Goal: Transaction & Acquisition: Purchase product/service

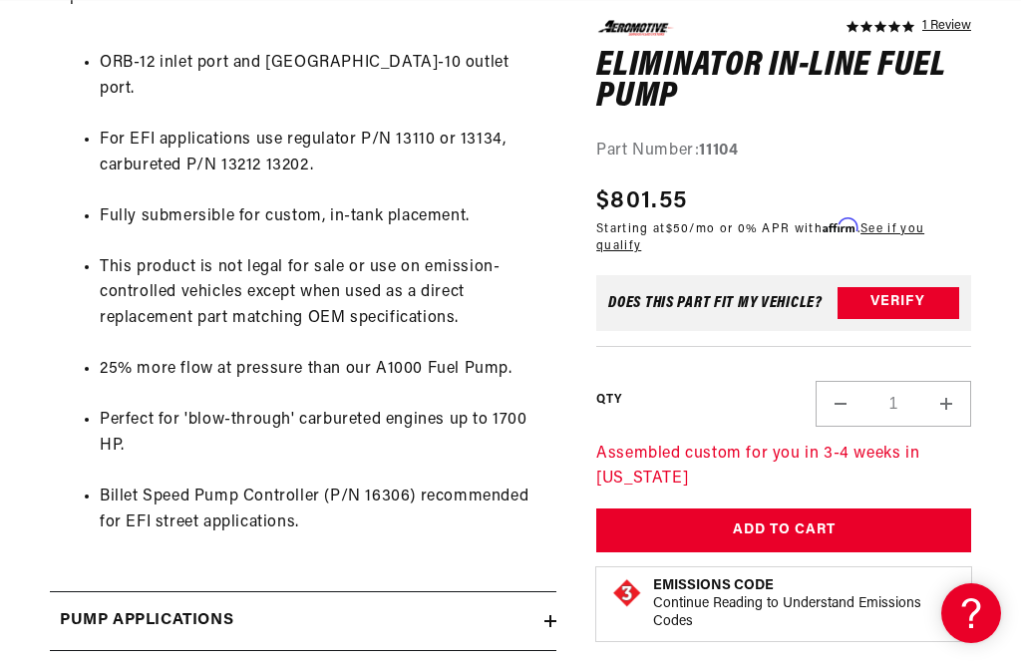
scroll to position [0, 789]
click at [545, 621] on icon at bounding box center [550, 621] width 12 height 0
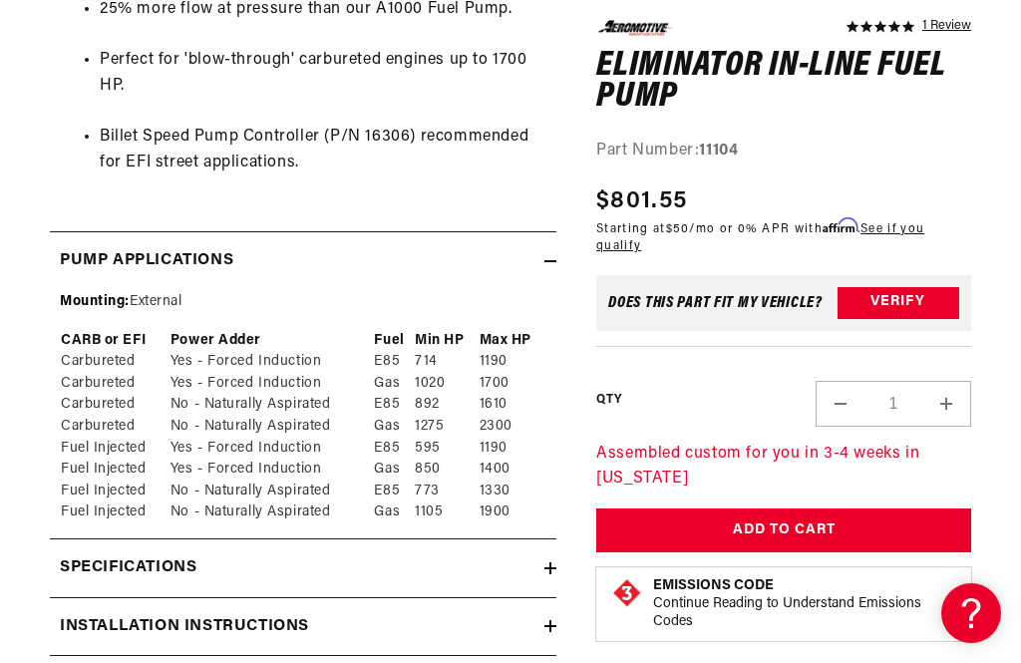
scroll to position [0, 0]
click at [552, 620] on icon at bounding box center [550, 626] width 12 height 12
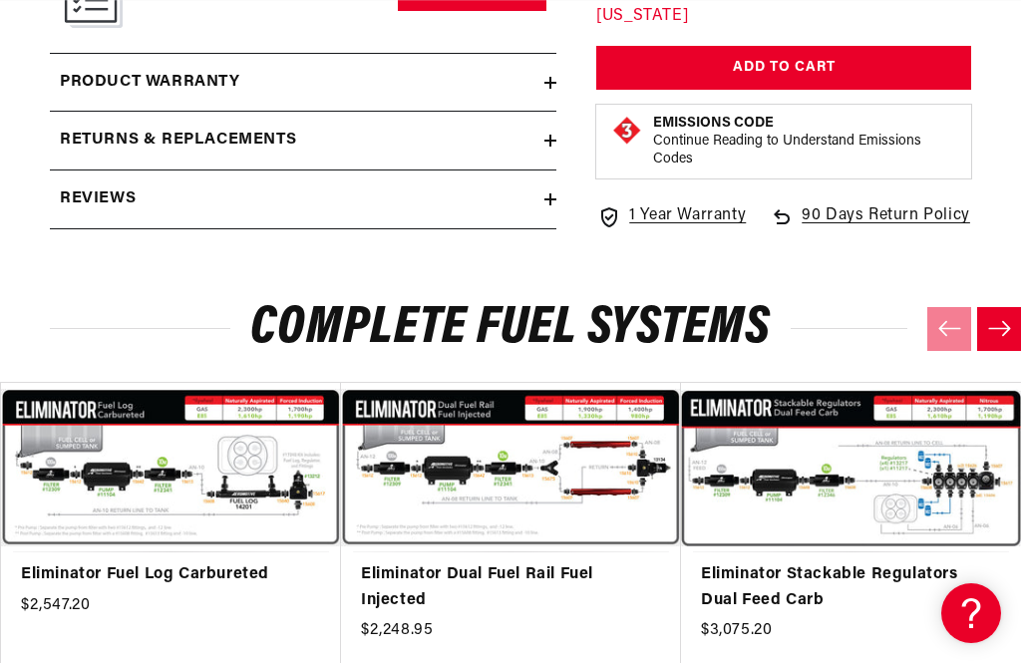
scroll to position [0, 789]
click at [603, 562] on link "Eliminator Dual Fuel Rail Fuel Injected" at bounding box center [501, 587] width 280 height 51
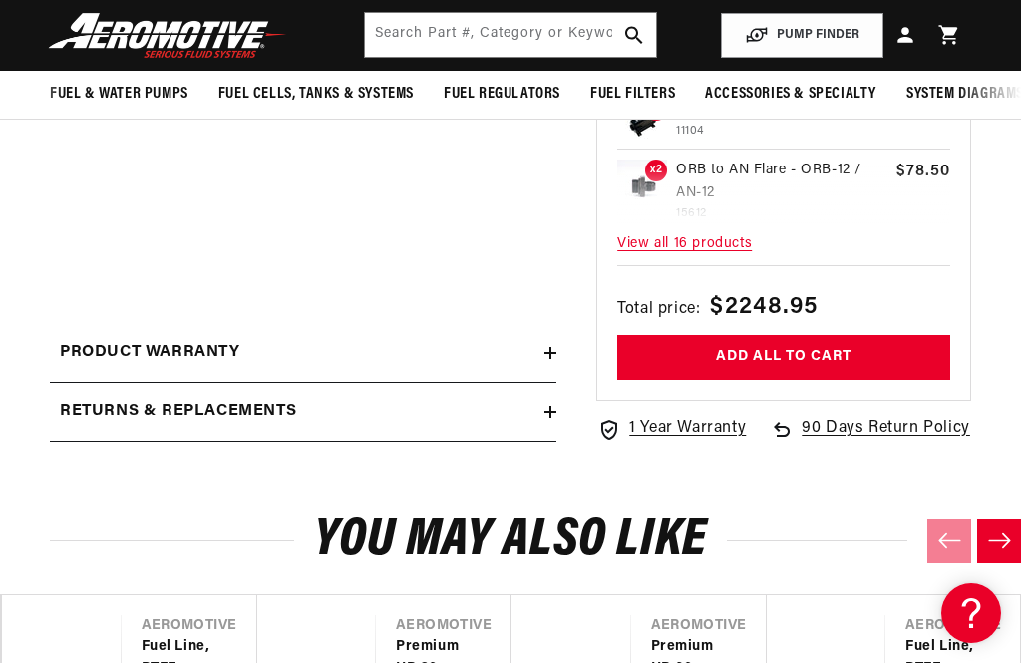
scroll to position [0, 789]
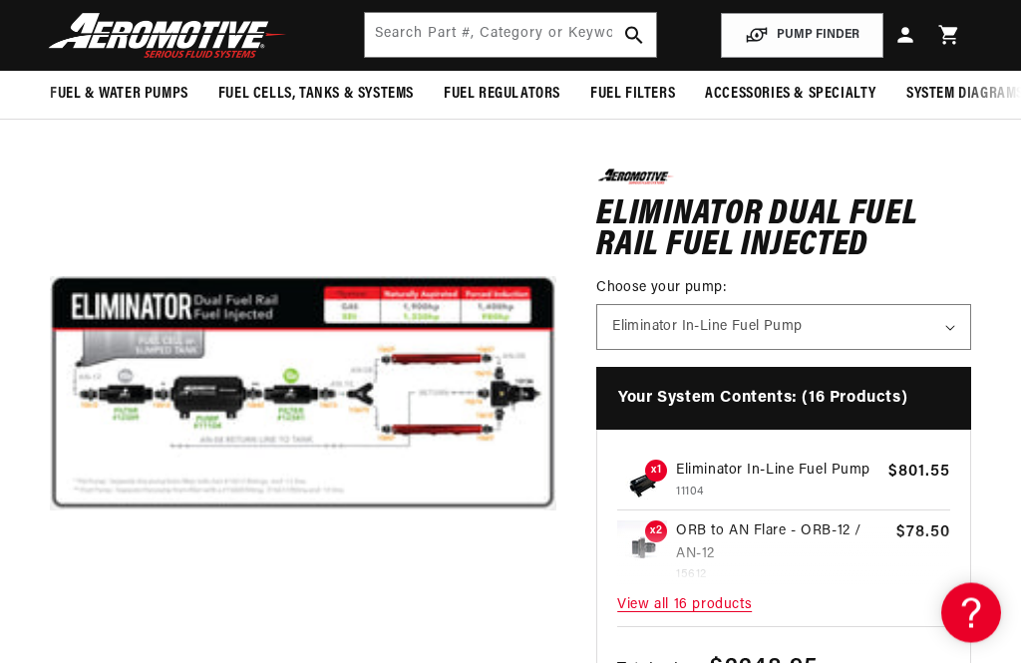
click at [50, 647] on button "Open media 1 in modal" at bounding box center [50, 647] width 0 height 0
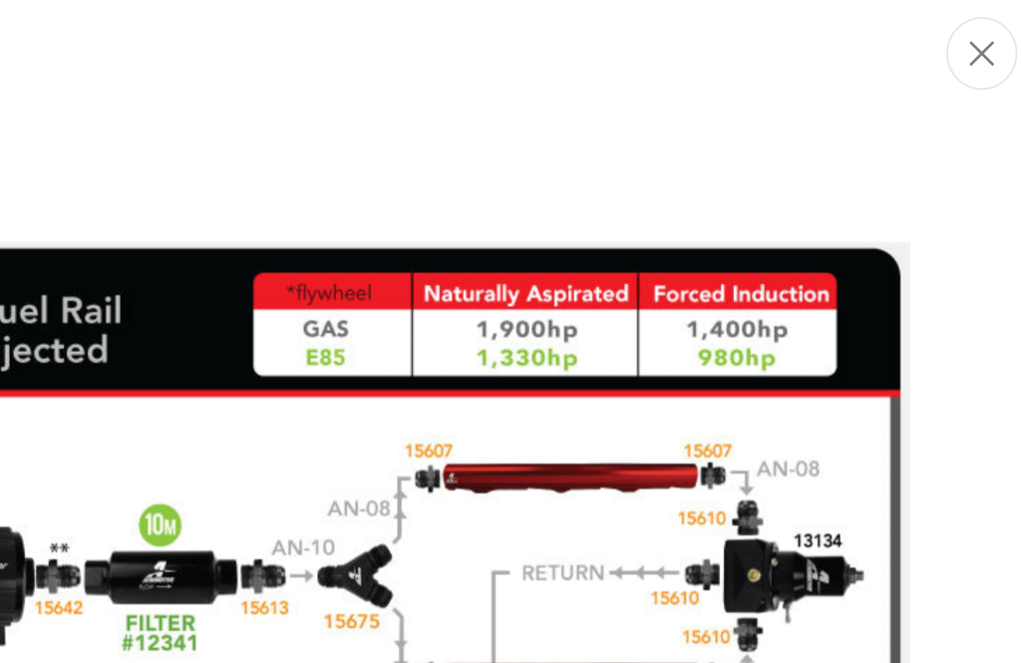
scroll to position [0, 0]
click at [944, 35] on icon "Close" at bounding box center [951, 42] width 14 height 15
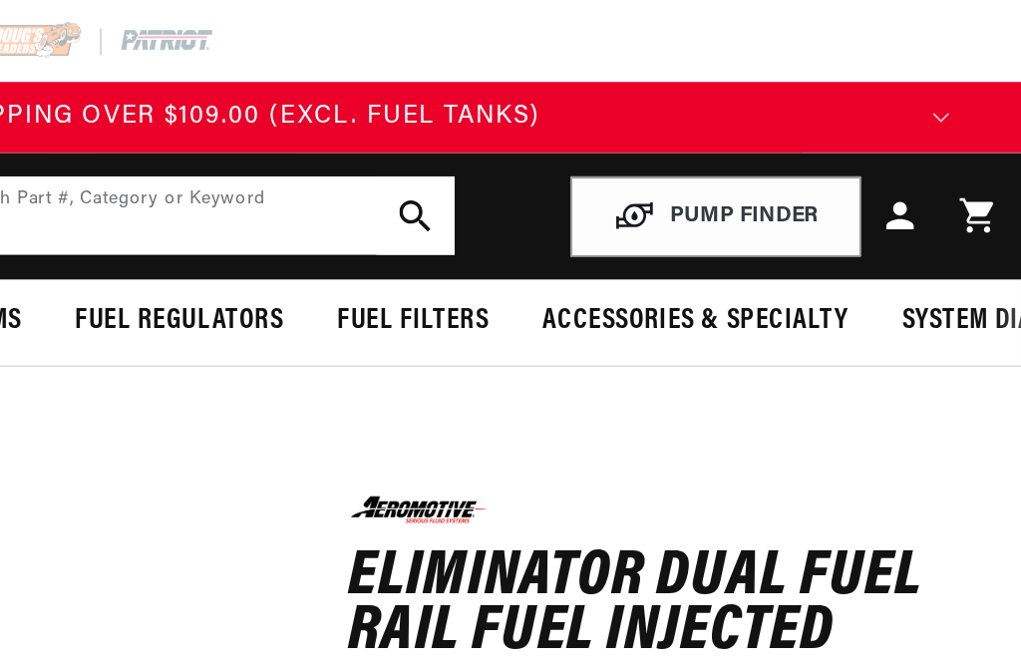
click at [365, 129] on input "text" at bounding box center [511, 121] width 292 height 44
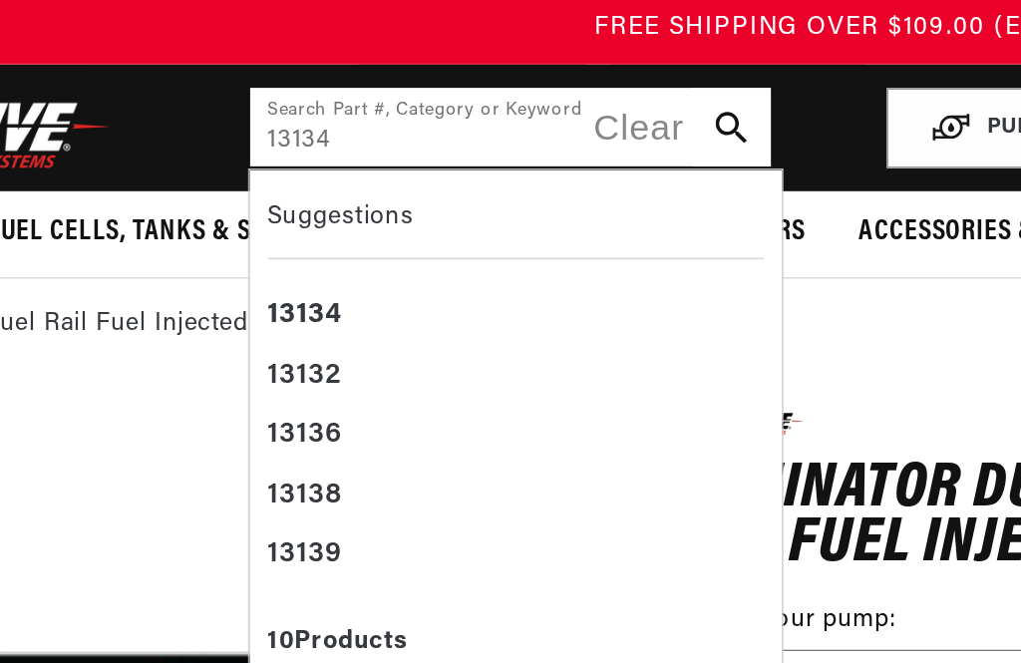
scroll to position [0, 789]
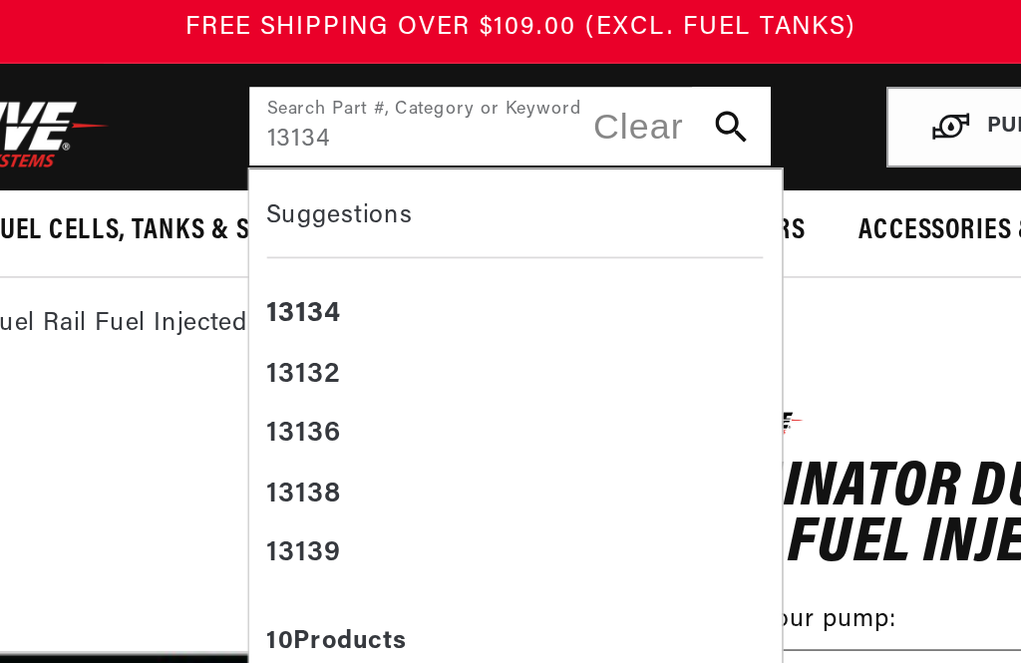
type input "13134"
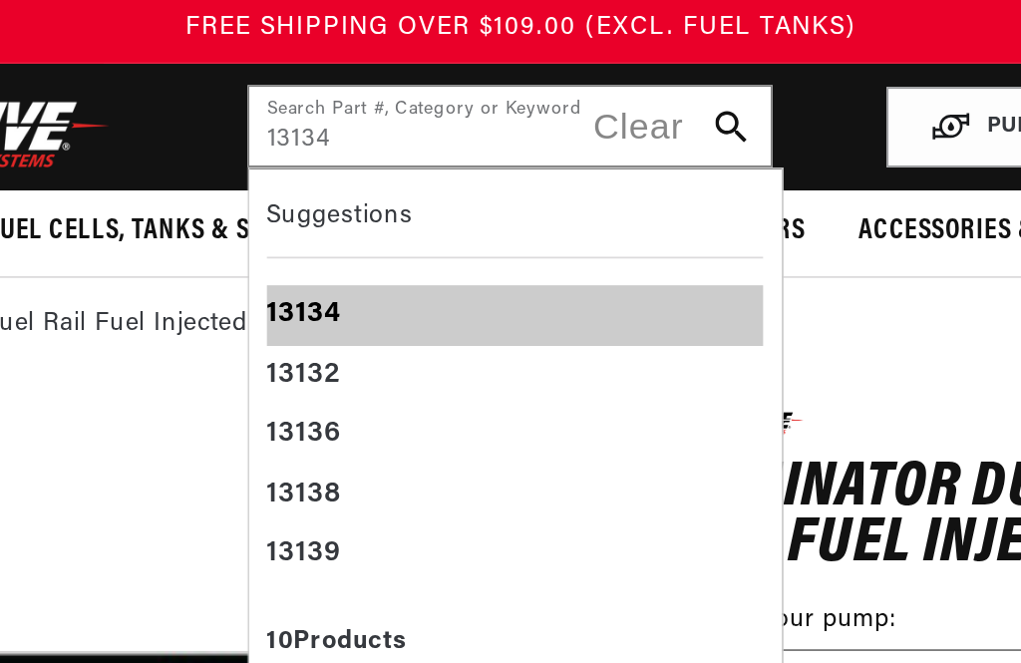
click at [375, 217] on b "13134" at bounding box center [396, 225] width 42 height 16
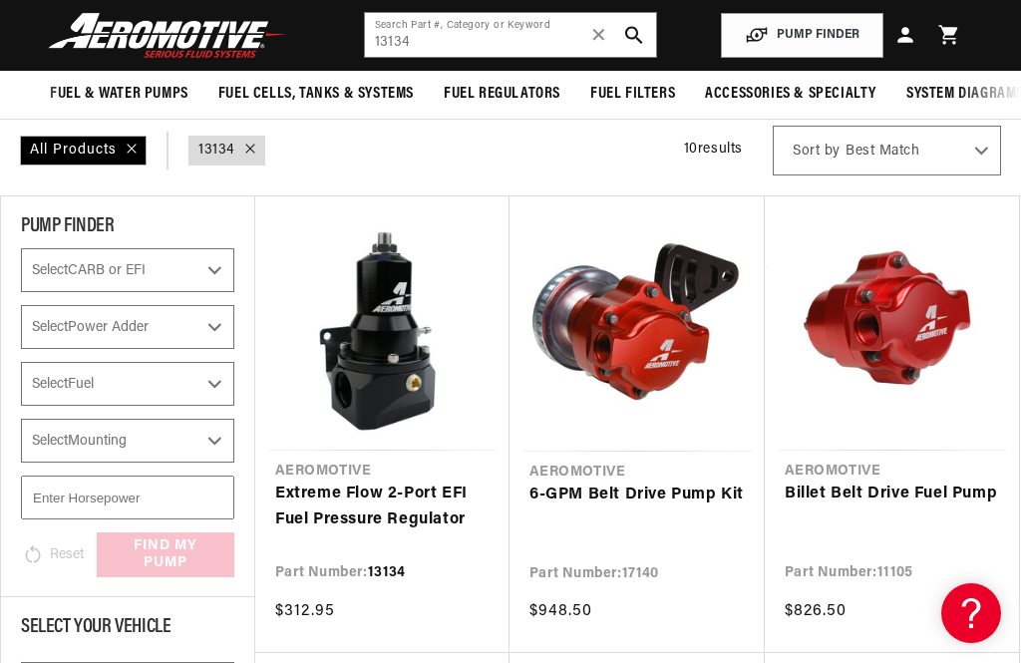
scroll to position [167, 0]
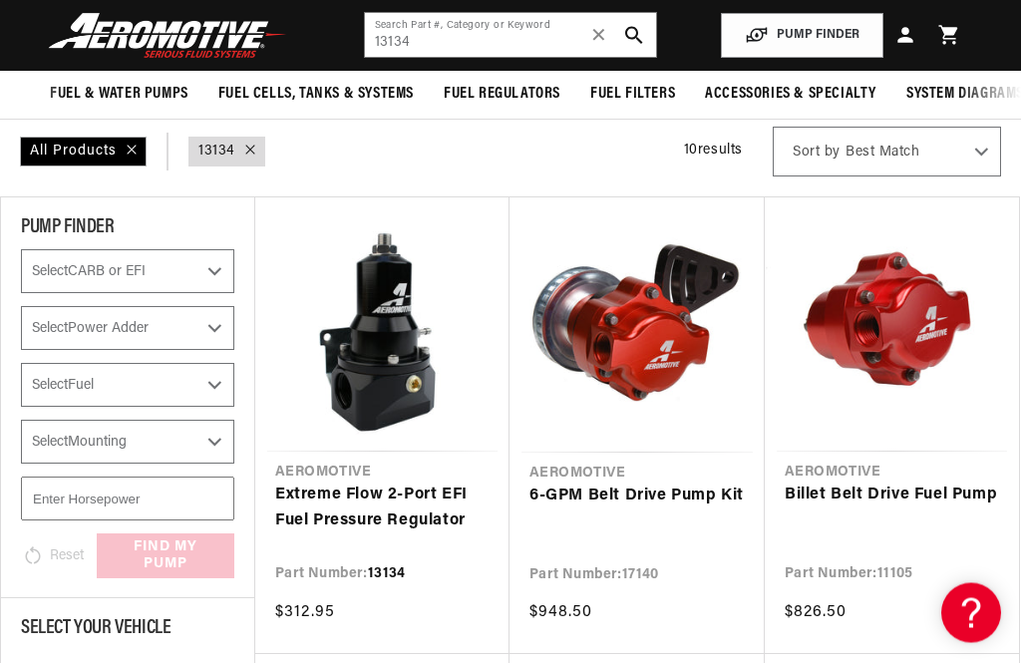
click at [369, 484] on link "Extreme Flow 2-Port EFI Fuel Pressure Regulator" at bounding box center [382, 509] width 214 height 51
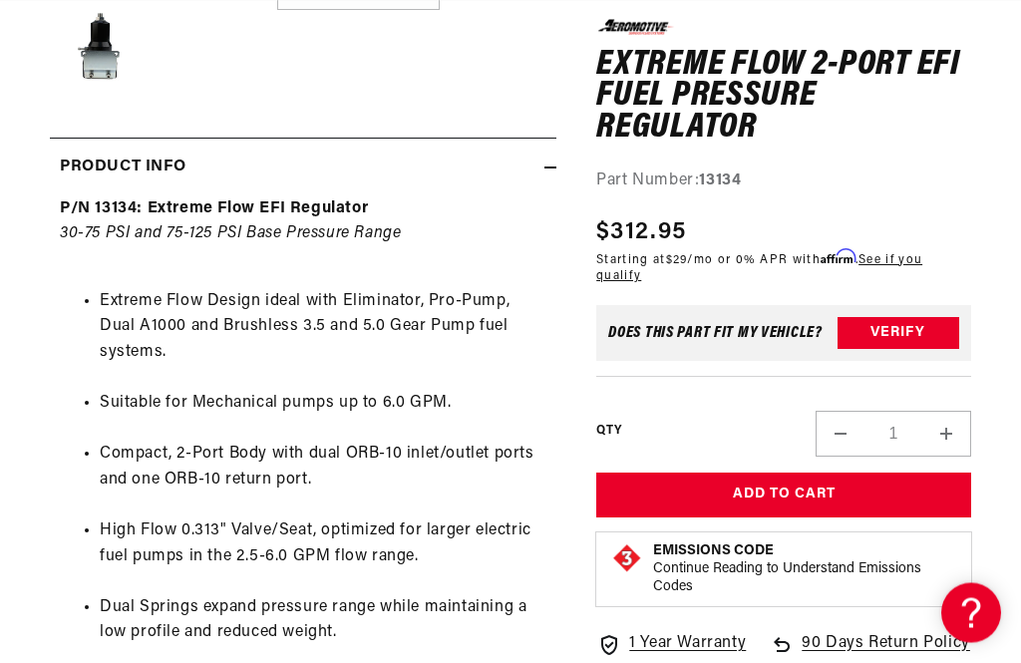
click at [821, 497] on button "Add to Cart" at bounding box center [783, 496] width 375 height 45
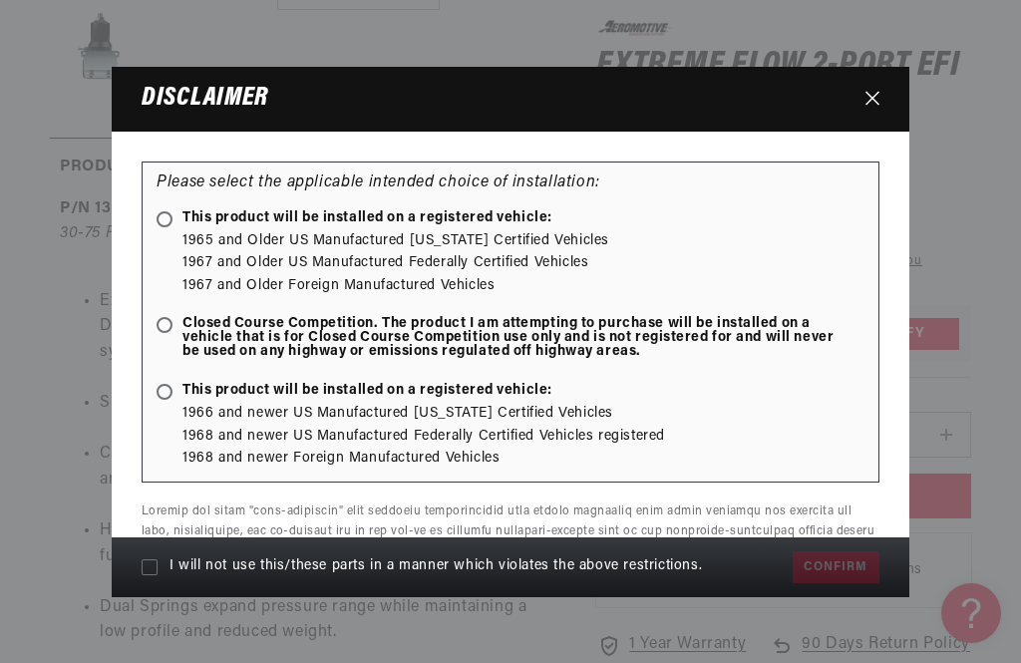
click at [169, 329] on ellipse at bounding box center [164, 325] width 9 height 9
click at [169, 329] on input "Closed Course Competition. The product I am attempting to purchase will be inst…" at bounding box center [168, 326] width 13 height 13
radio input "true"
click at [878, 106] on icon "Close" at bounding box center [872, 98] width 14 height 15
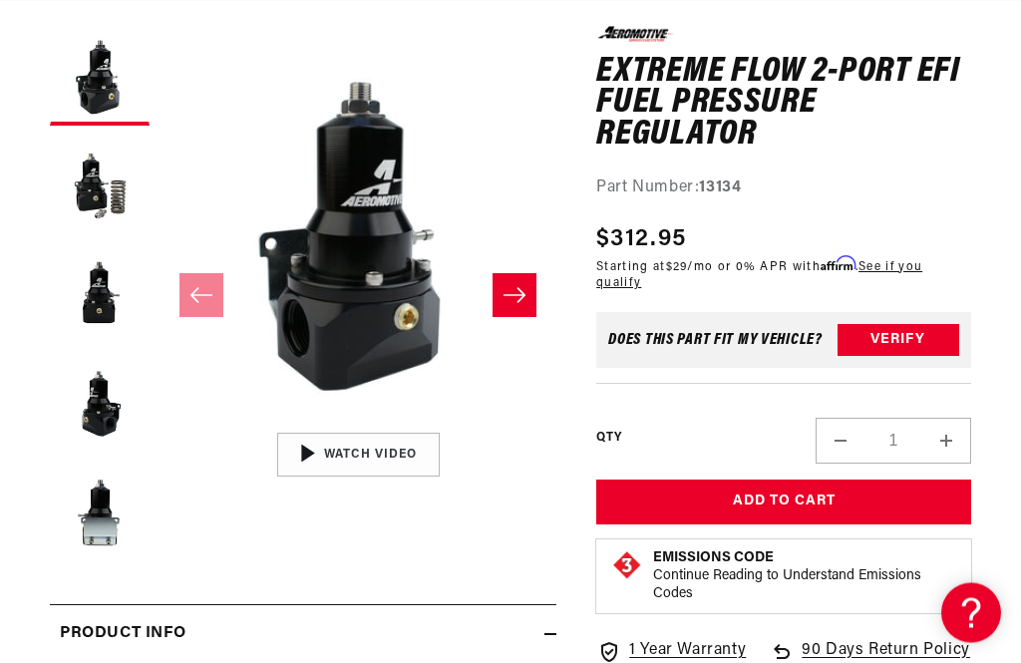
click at [778, 499] on button "Add to Cart" at bounding box center [783, 503] width 375 height 45
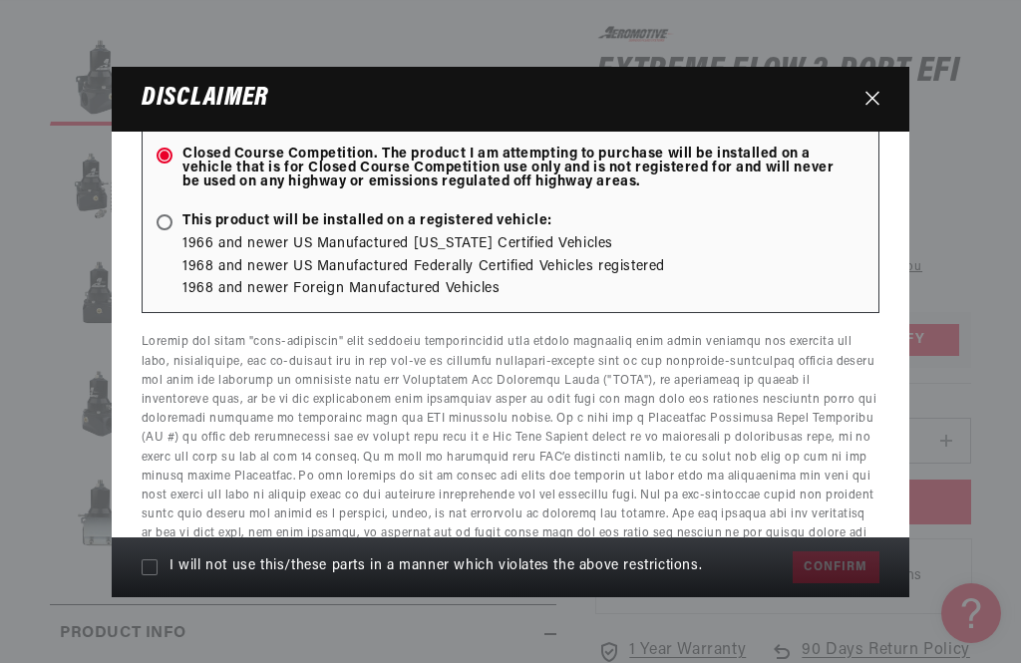
click at [142, 575] on rect at bounding box center [150, 567] width 16 height 16
click at [142, 575] on input "I will not use this/these parts in a manner which violates the above restrictio…" at bounding box center [150, 567] width 16 height 16
checkbox input "true"
click at [835, 583] on button "Confirm" at bounding box center [836, 567] width 87 height 32
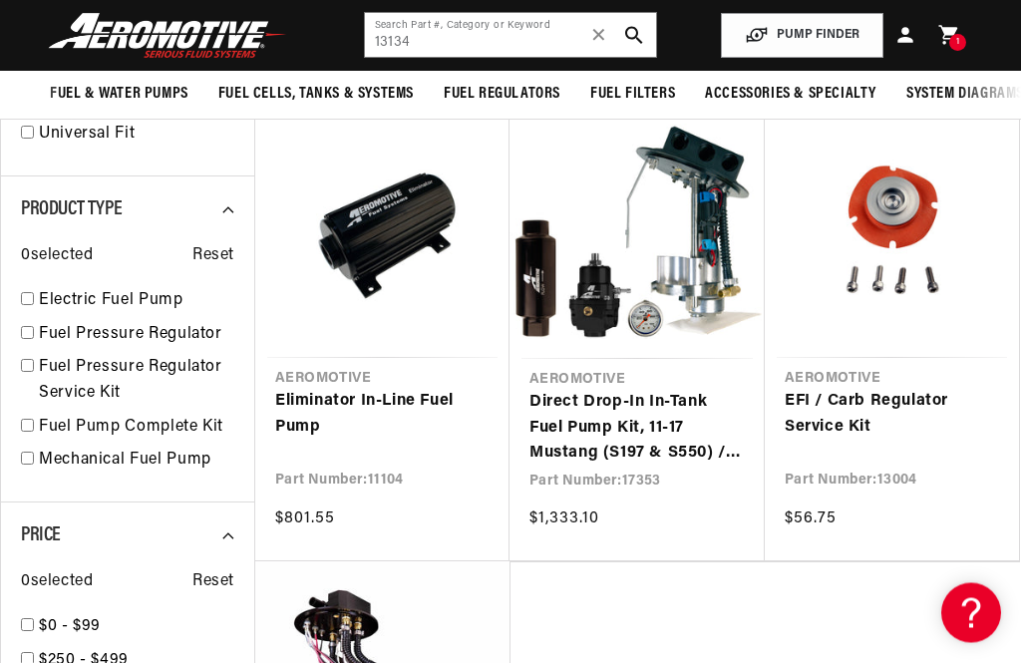
scroll to position [1112, 0]
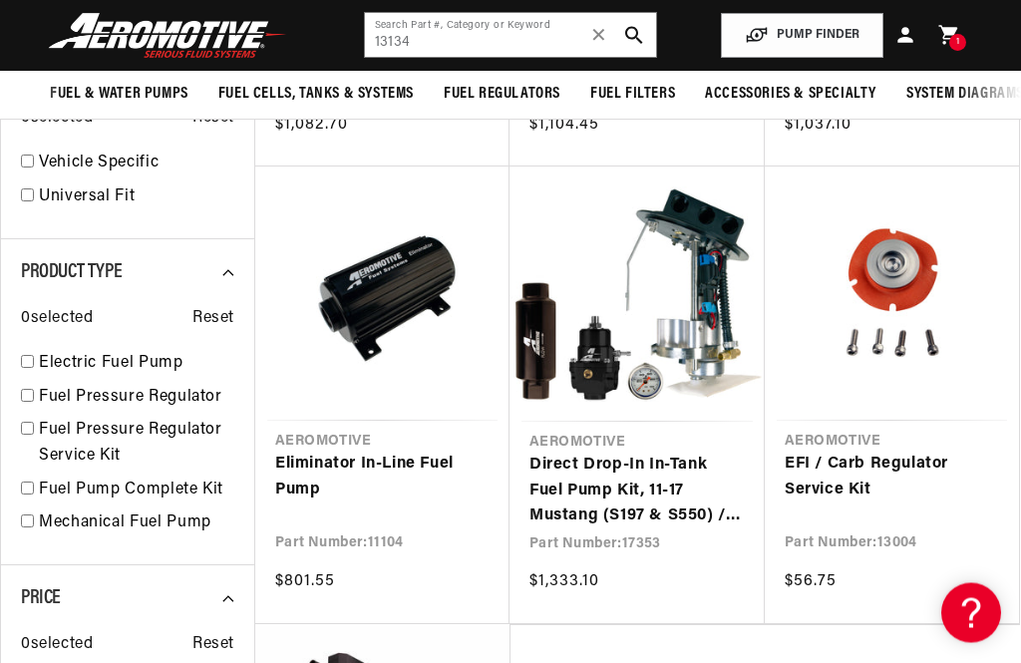
click at [394, 453] on link "Eliminator In-Line Fuel Pump" at bounding box center [382, 478] width 214 height 51
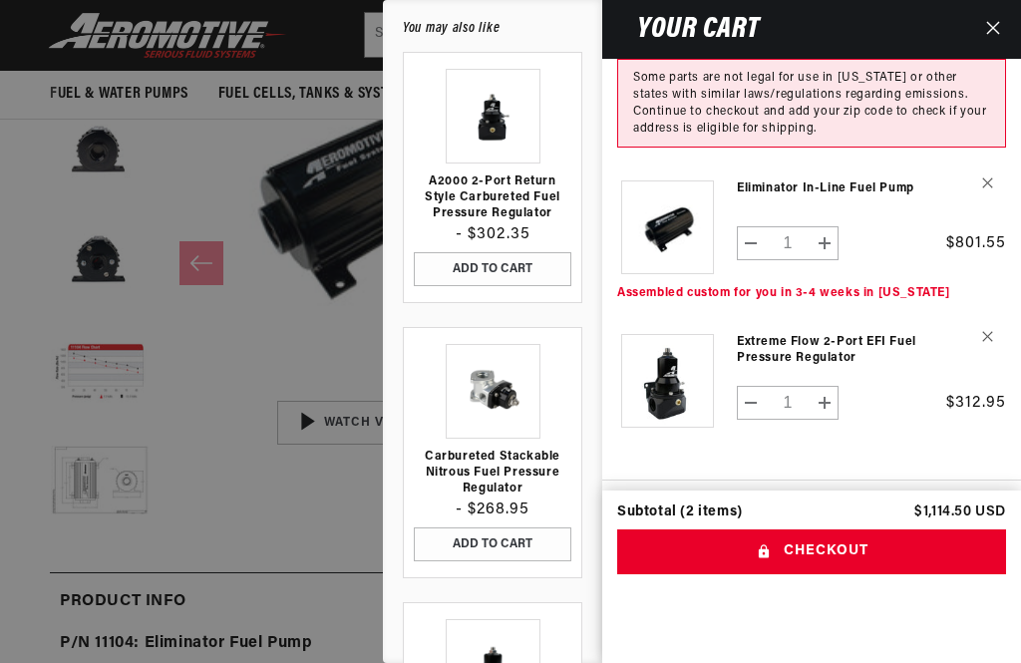
scroll to position [151, 0]
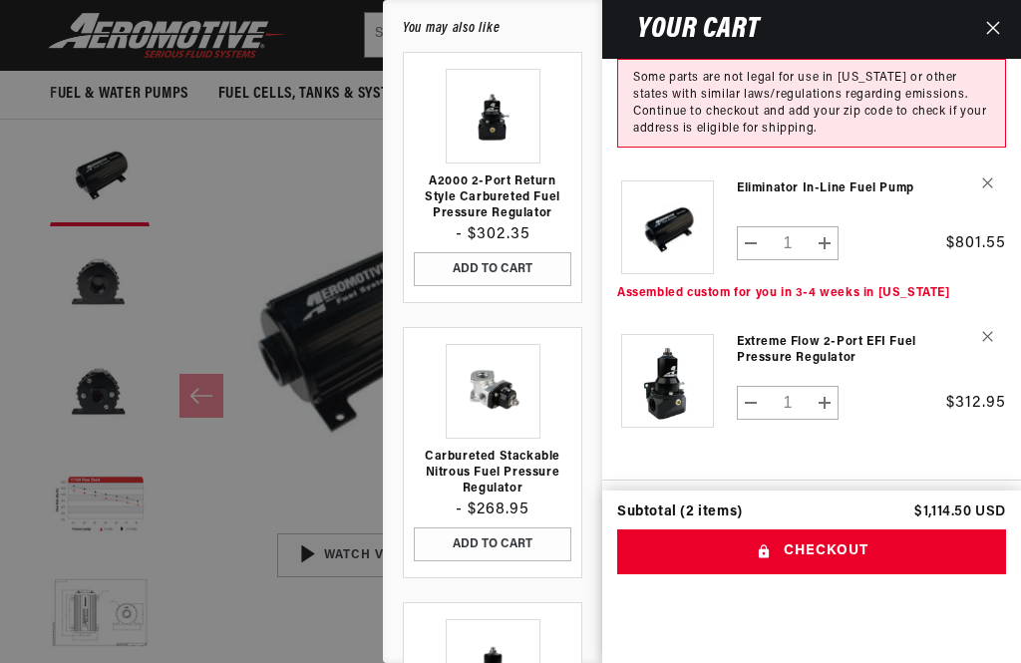
click at [233, 216] on div at bounding box center [510, 331] width 1021 height 663
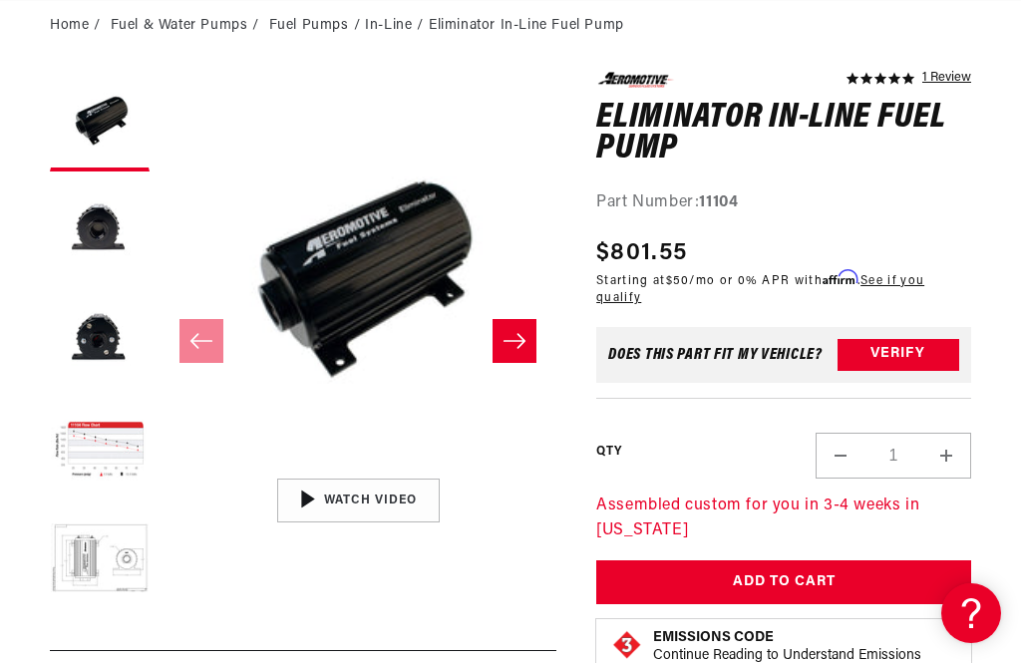
scroll to position [0, 0]
click at [124, 555] on button "Load image 5 in gallery view" at bounding box center [100, 561] width 100 height 100
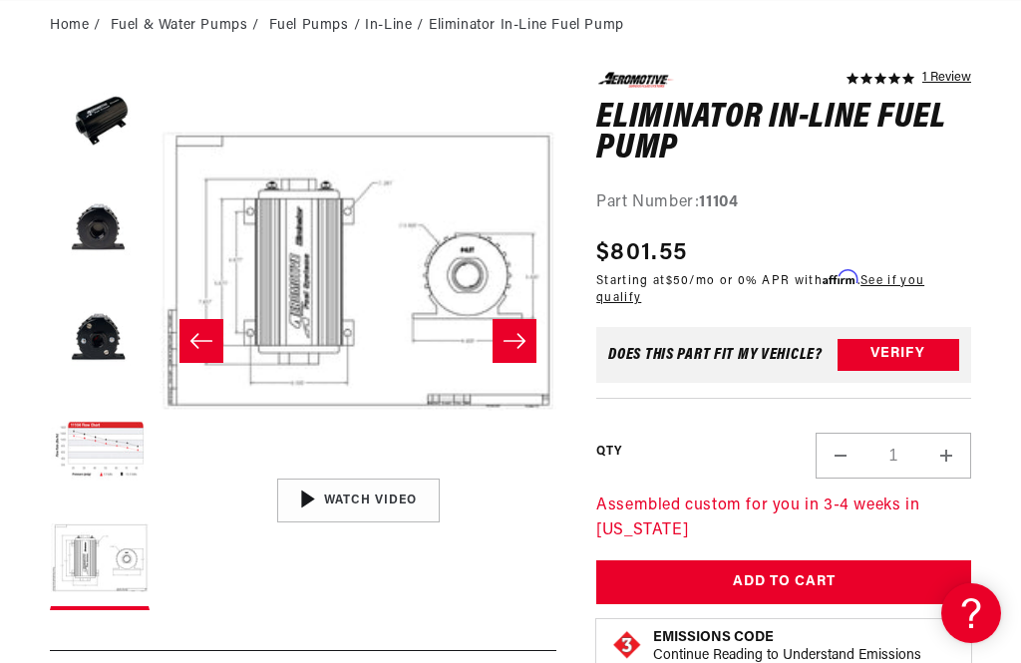
click at [531, 341] on button "Slide right" at bounding box center [515, 341] width 44 height 44
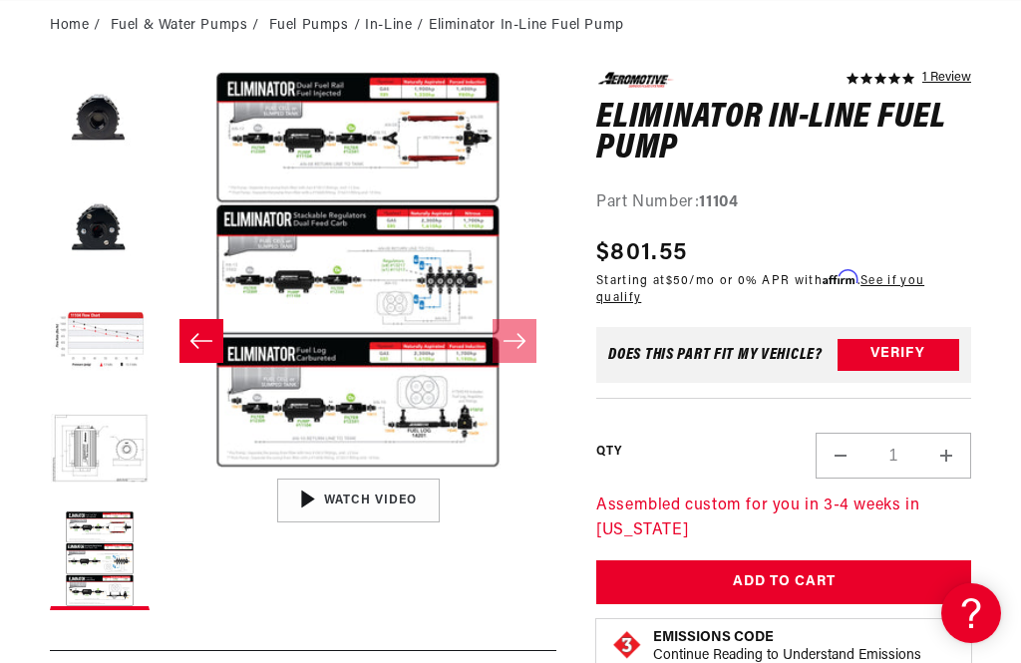
scroll to position [0, 789]
click at [160, 469] on button "Open media 6 in modal" at bounding box center [160, 469] width 0 height 0
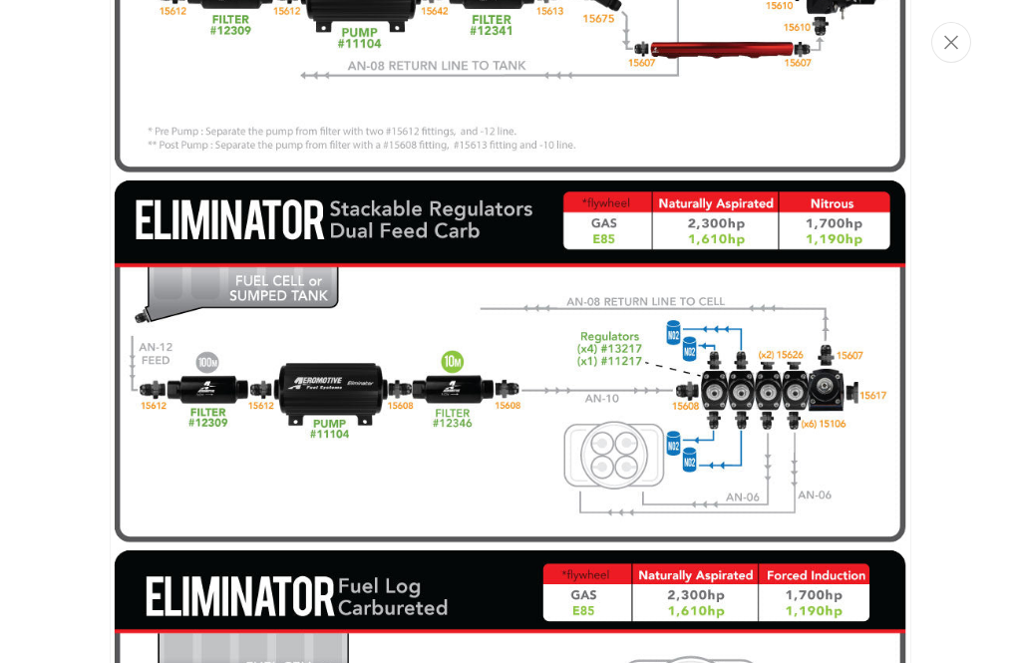
scroll to position [0, 0]
click at [950, 39] on icon "Close" at bounding box center [951, 42] width 14 height 15
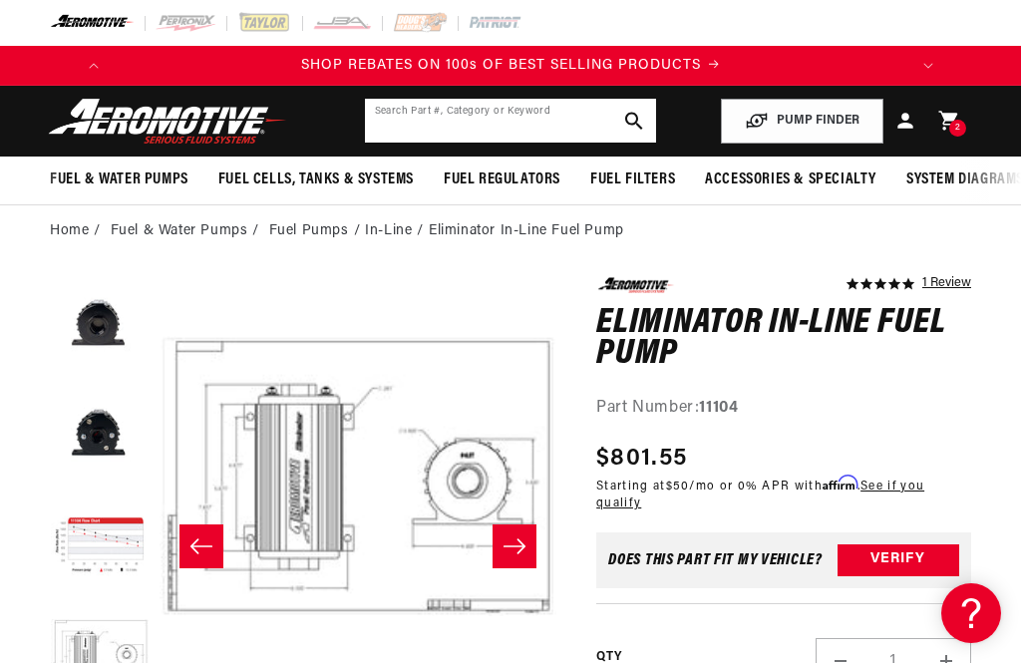
click at [514, 131] on input "text" at bounding box center [511, 121] width 292 height 44
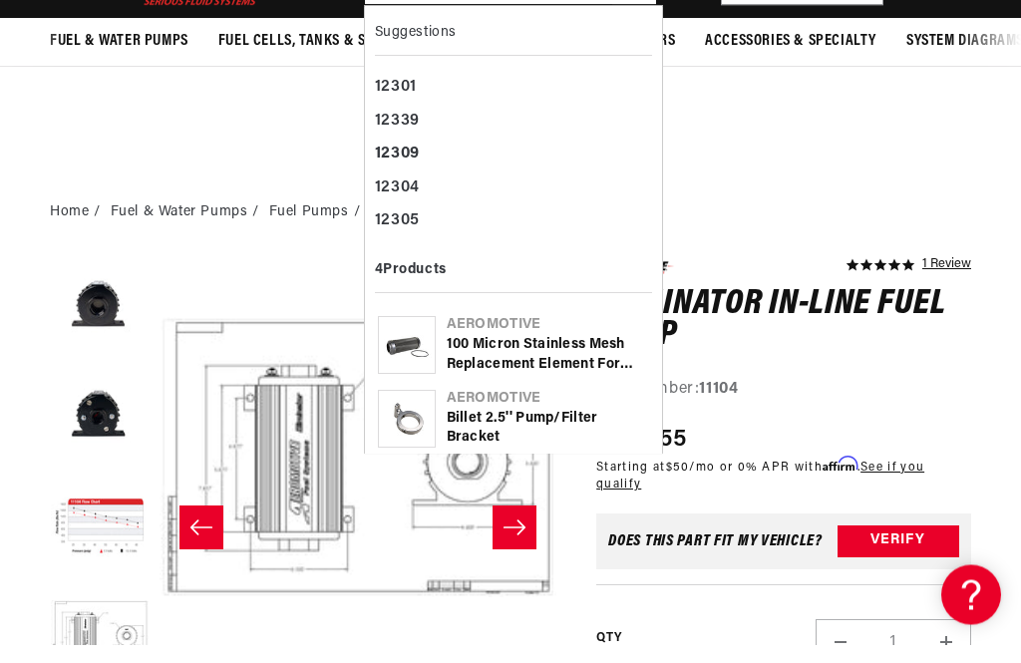
scroll to position [0, 789]
type input "12309"
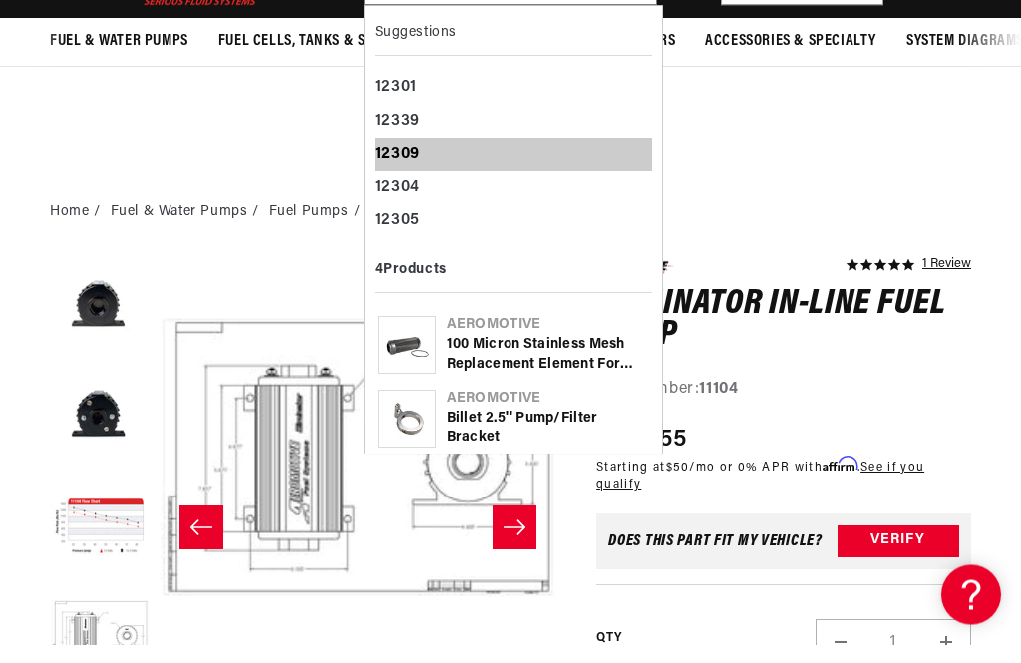
click at [407, 165] on b "12309" at bounding box center [397, 173] width 45 height 16
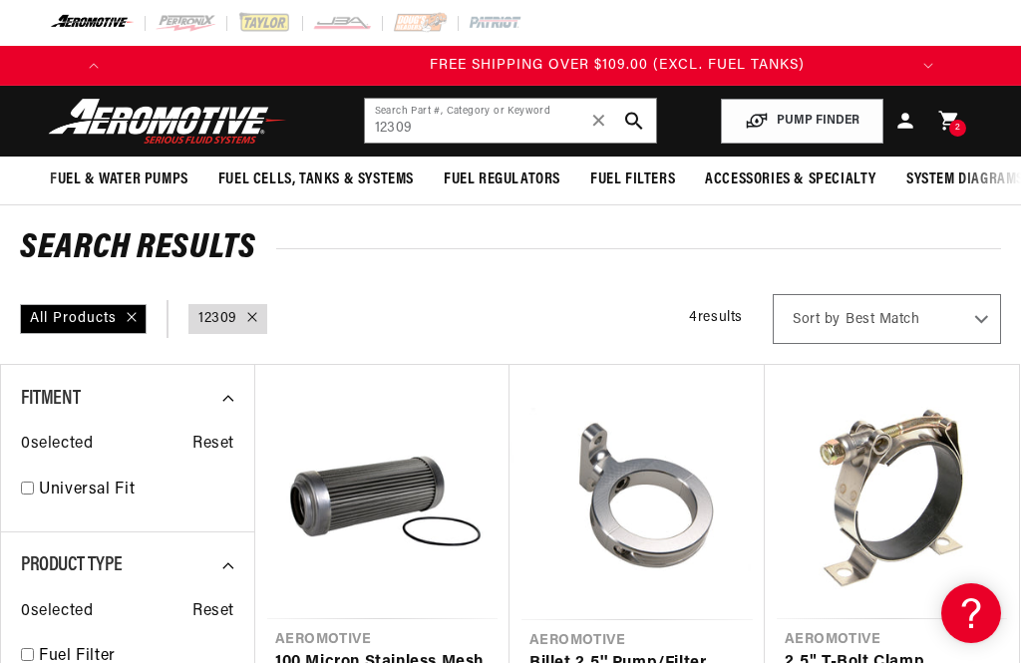
scroll to position [0, 789]
click at [819, 128] on button "PUMP FINDER" at bounding box center [802, 121] width 163 height 45
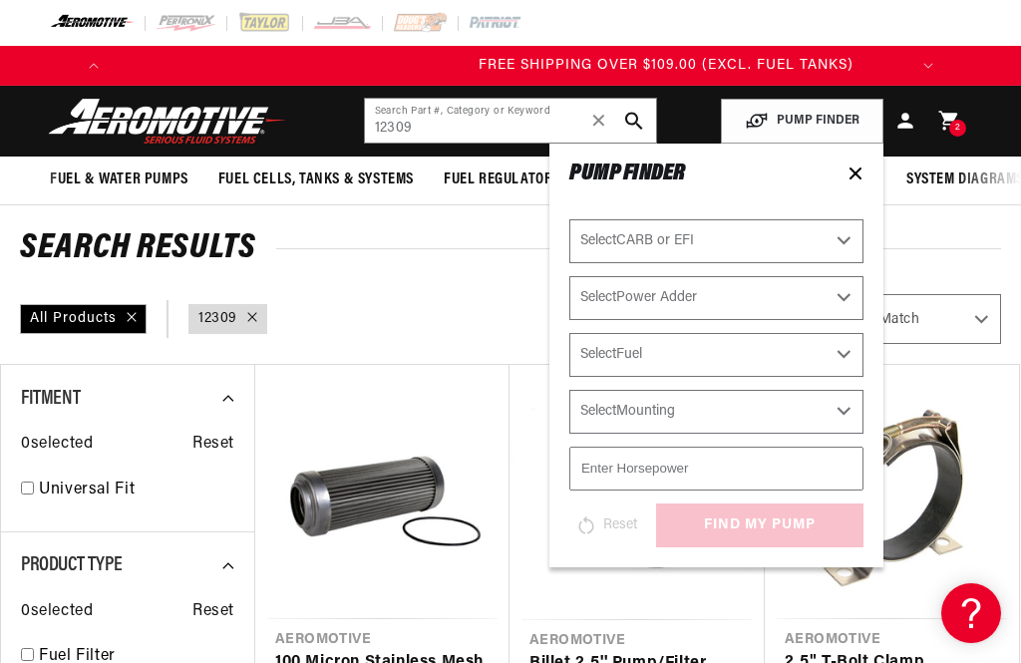
scroll to position [0, 789]
click at [837, 245] on select "Select CARB or EFI Carbureted Fuel Injected" at bounding box center [716, 241] width 294 height 44
select select "Fuel-Injected"
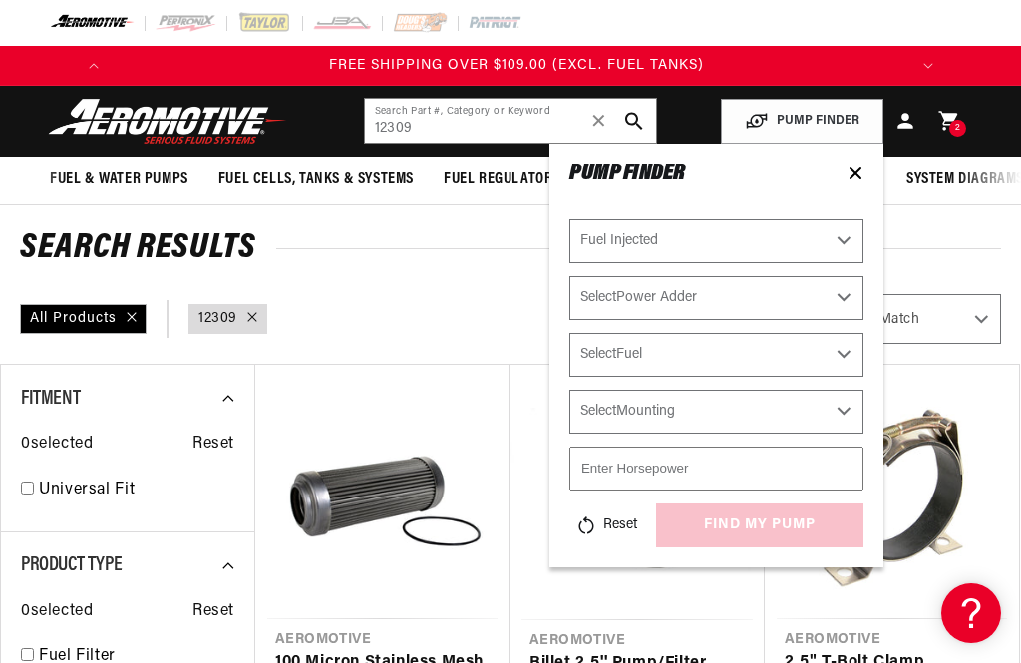
click at [840, 302] on select "Select Power Adder No - Naturally Aspirated Yes - Forced Induction" at bounding box center [716, 298] width 294 height 44
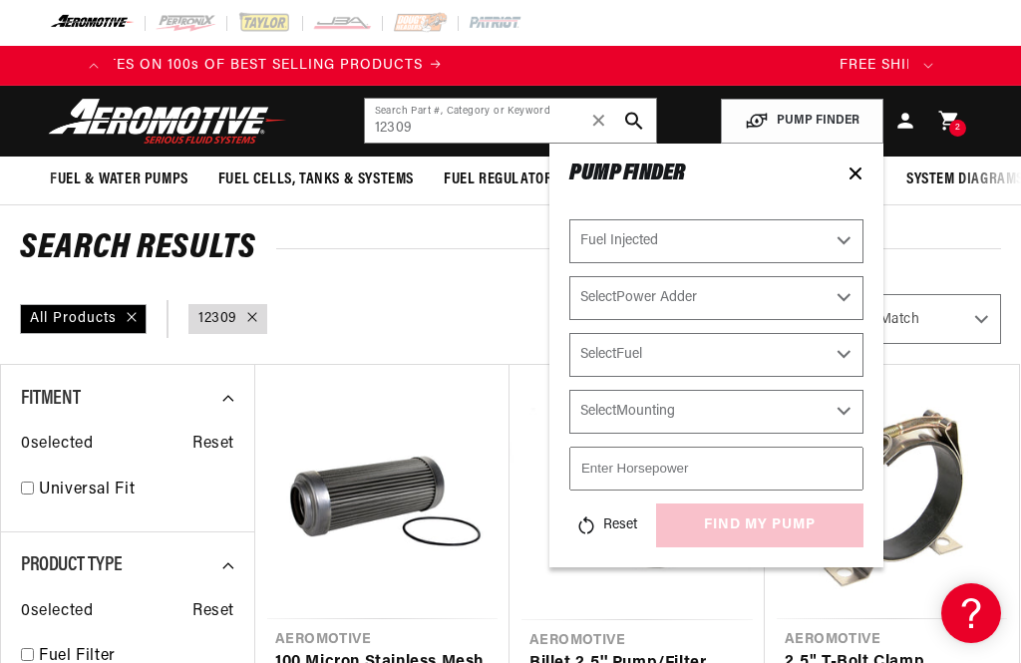
scroll to position [0, 0]
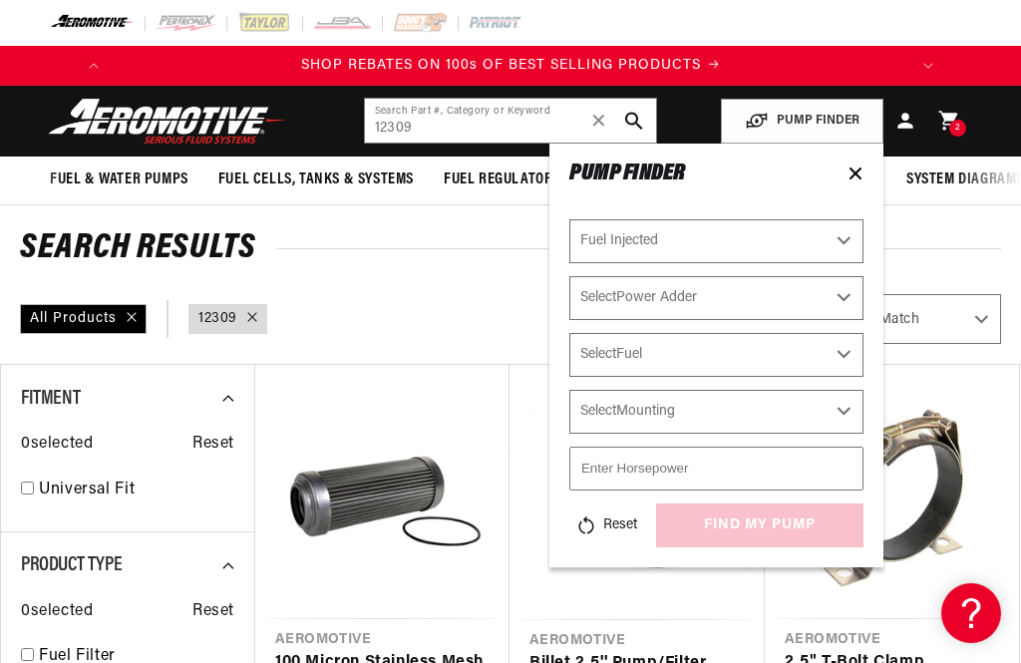
select select "Yes-Forced-Induction"
click at [836, 356] on select "Select Fuel E85 Gas" at bounding box center [716, 355] width 294 height 44
select select "E85"
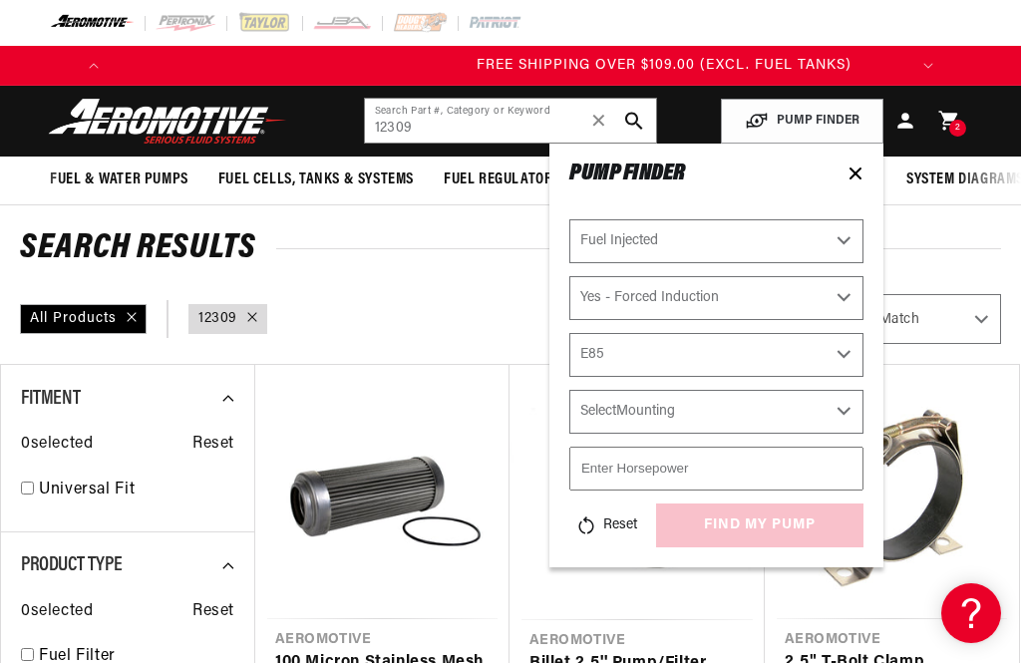
scroll to position [0, 789]
click at [831, 414] on select "Select Mounting External In-Tank" at bounding box center [716, 412] width 294 height 44
select select "External"
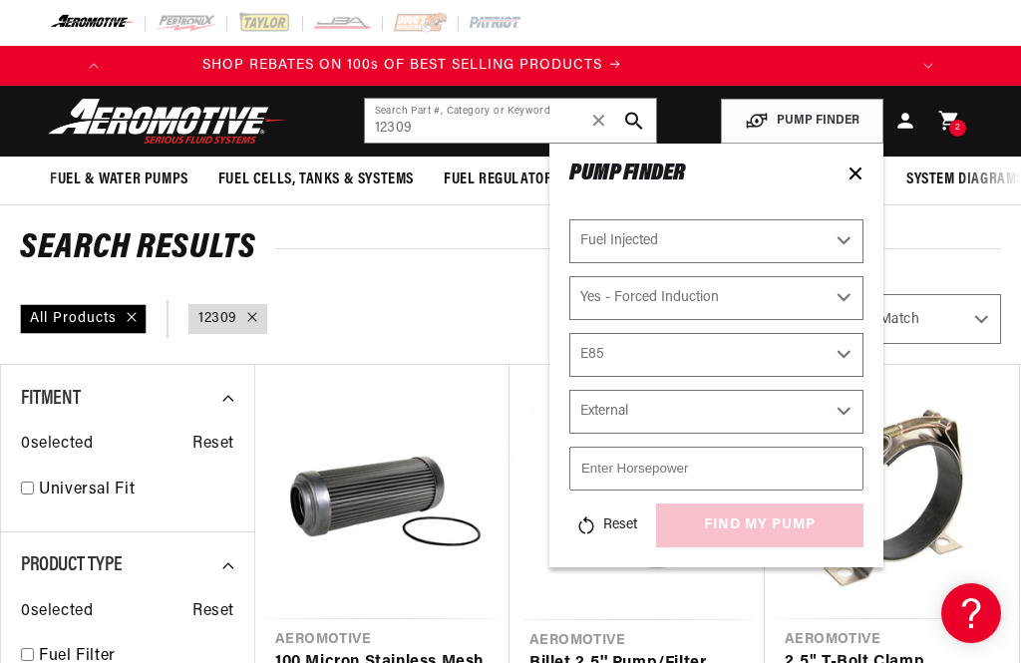
scroll to position [0, 0]
click at [741, 468] on input "number" at bounding box center [716, 469] width 294 height 44
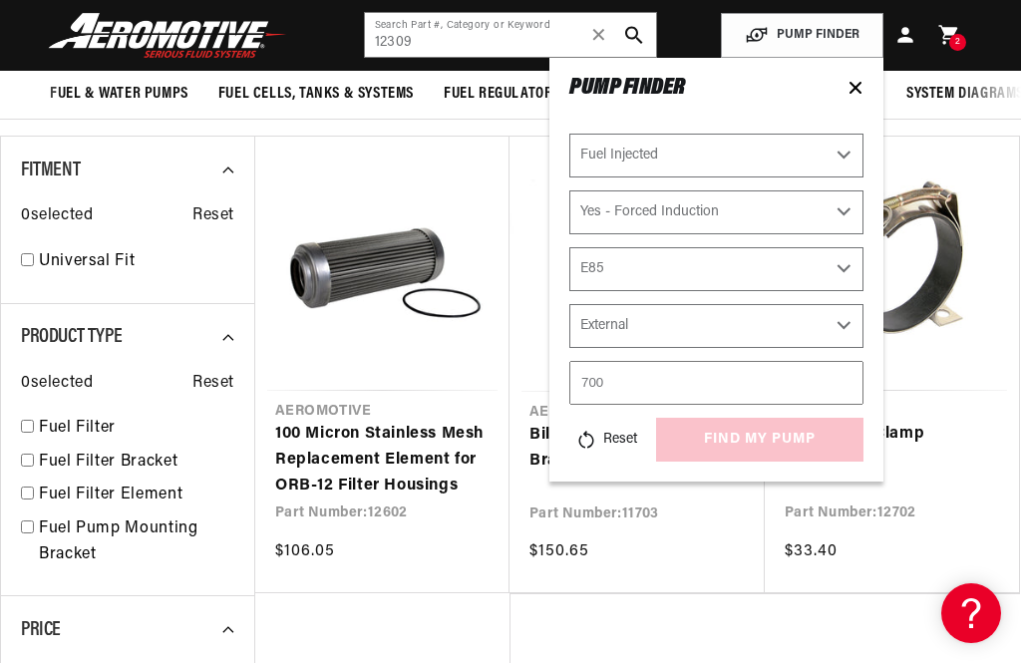
scroll to position [225, 0]
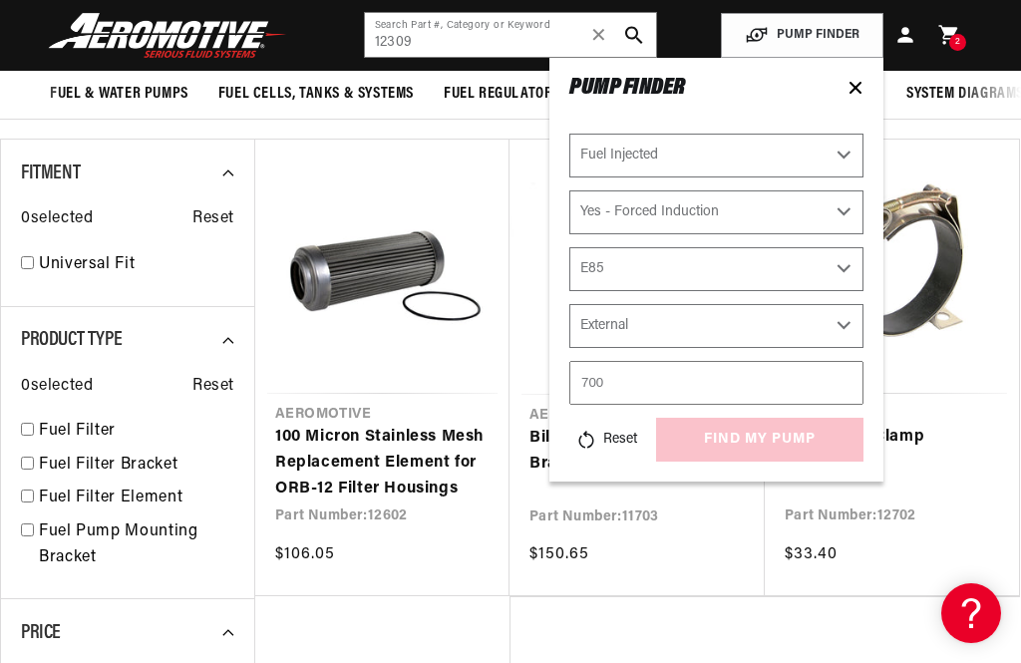
type input "700"
click at [787, 448] on div "Reset find my pump" at bounding box center [716, 440] width 294 height 44
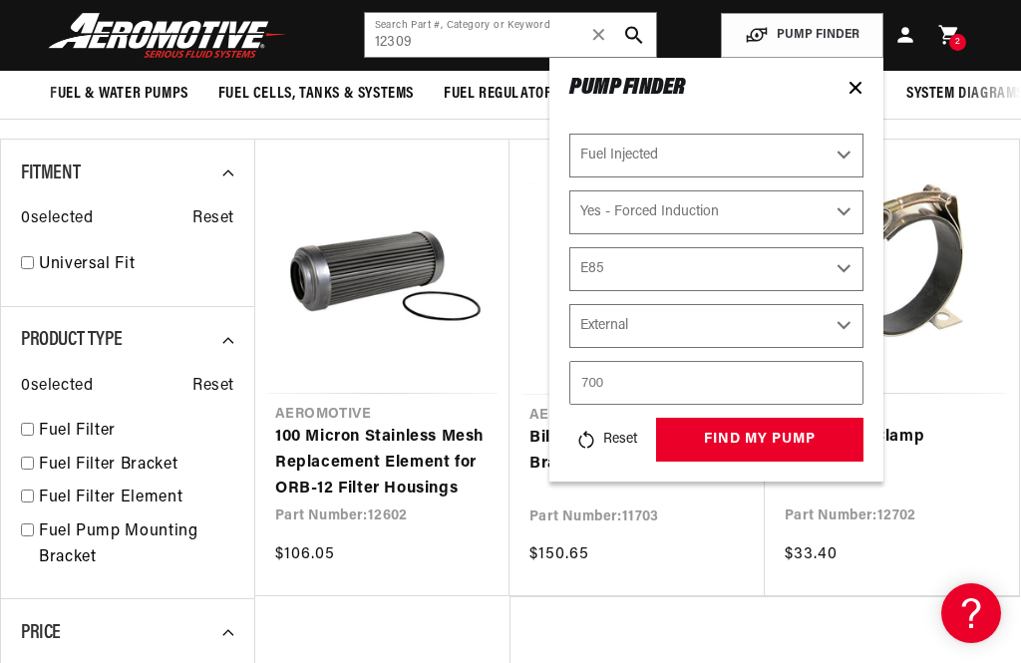
scroll to position [0, 0]
click at [791, 442] on button "find my pump" at bounding box center [759, 440] width 207 height 45
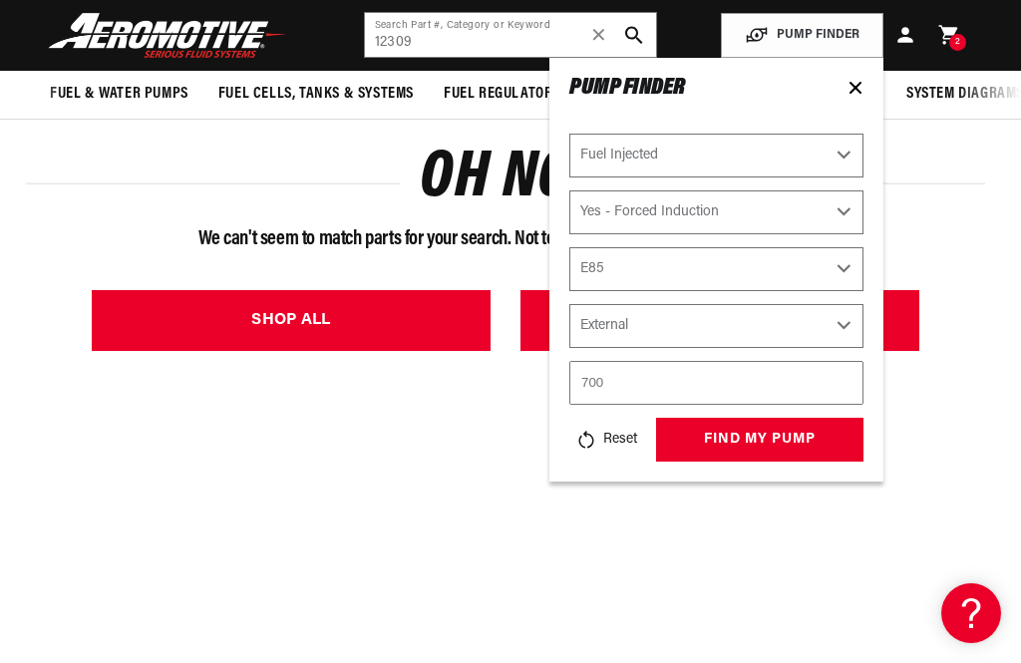
select select "CARB or EFI"
select select "Power Adder"
select select "Fuel"
select select "Mounting"
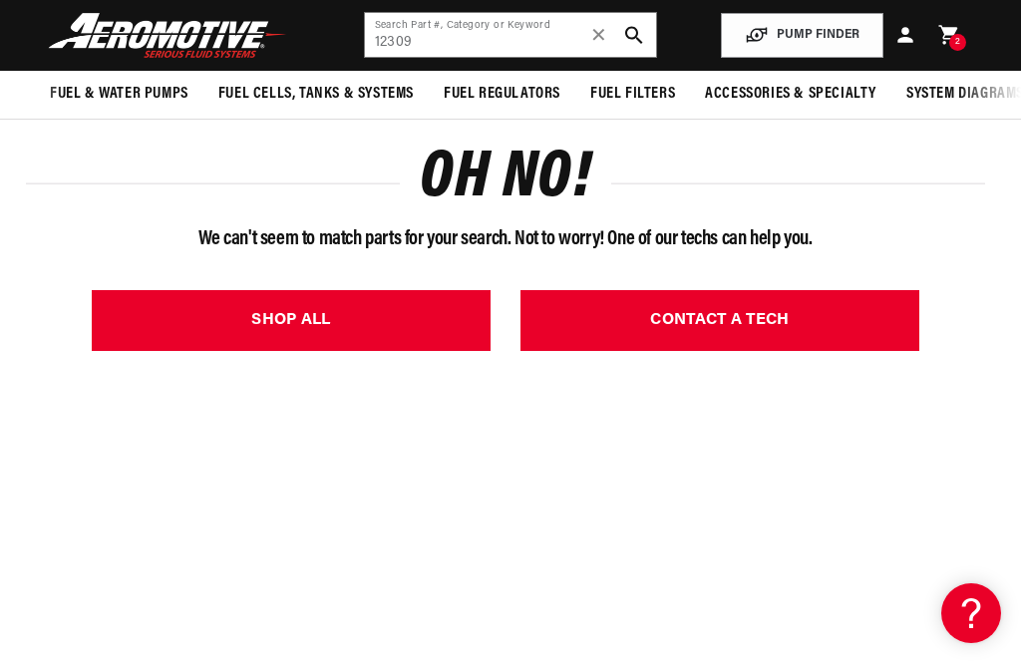
scroll to position [0, 789]
click at [856, 41] on button "PUMP FINDER" at bounding box center [802, 35] width 163 height 45
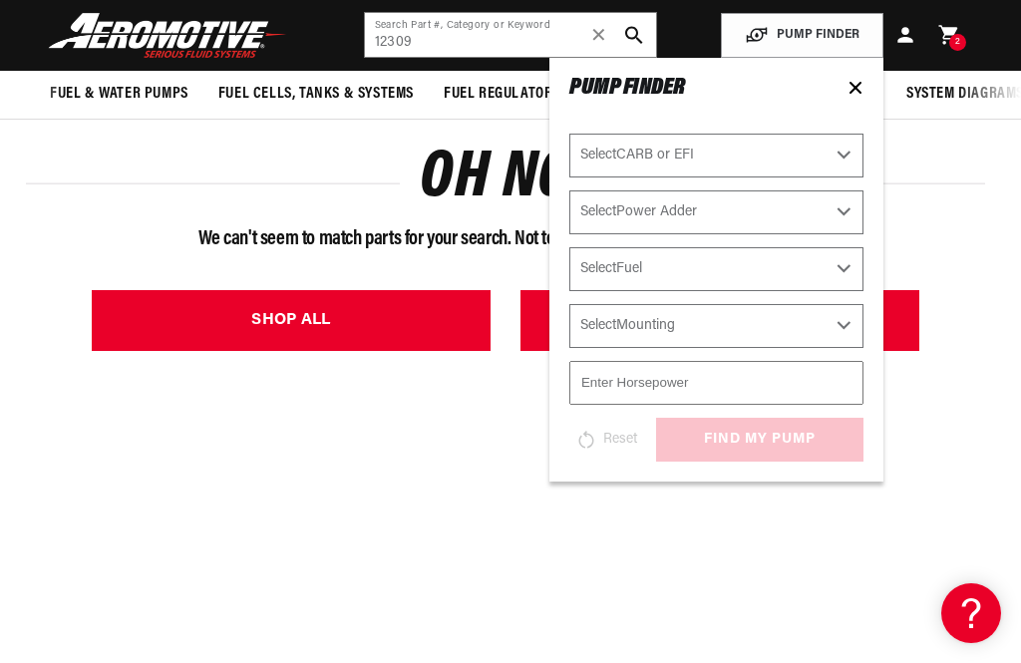
scroll to position [0, 471]
click at [831, 155] on select "Select CARB or EFI Carbureted Fuel Injected" at bounding box center [716, 156] width 294 height 44
select select "Fuel-Injected"
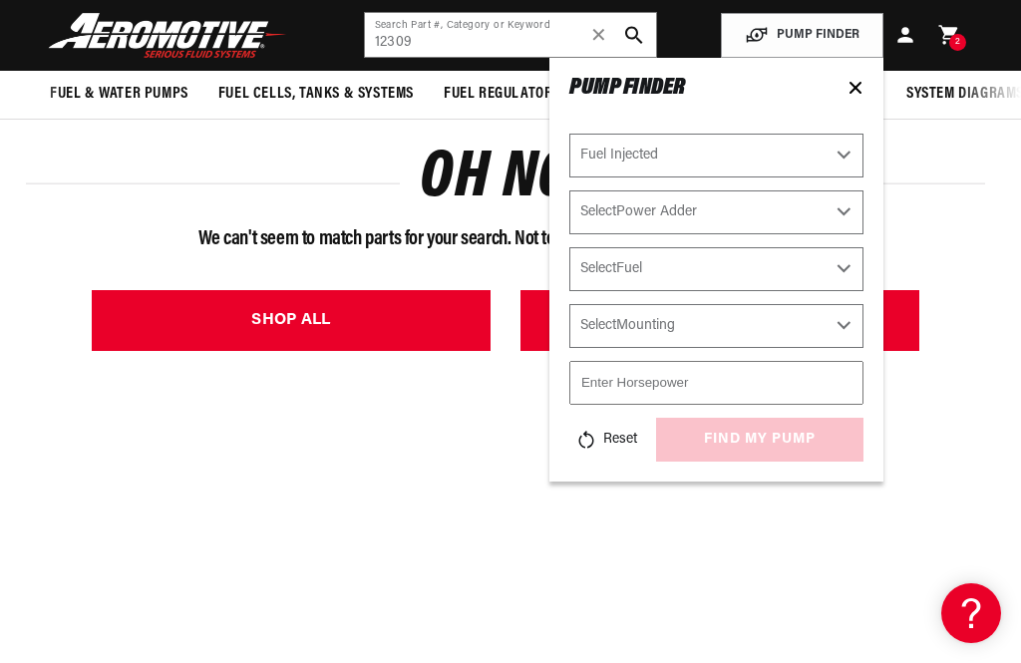
click at [817, 209] on select "Select Power Adder No - Naturally Aspirated Yes - Forced Induction" at bounding box center [716, 212] width 294 height 44
select select "Yes-Forced-Induction"
click at [815, 272] on select "Select Fuel E85 Gas" at bounding box center [716, 269] width 294 height 44
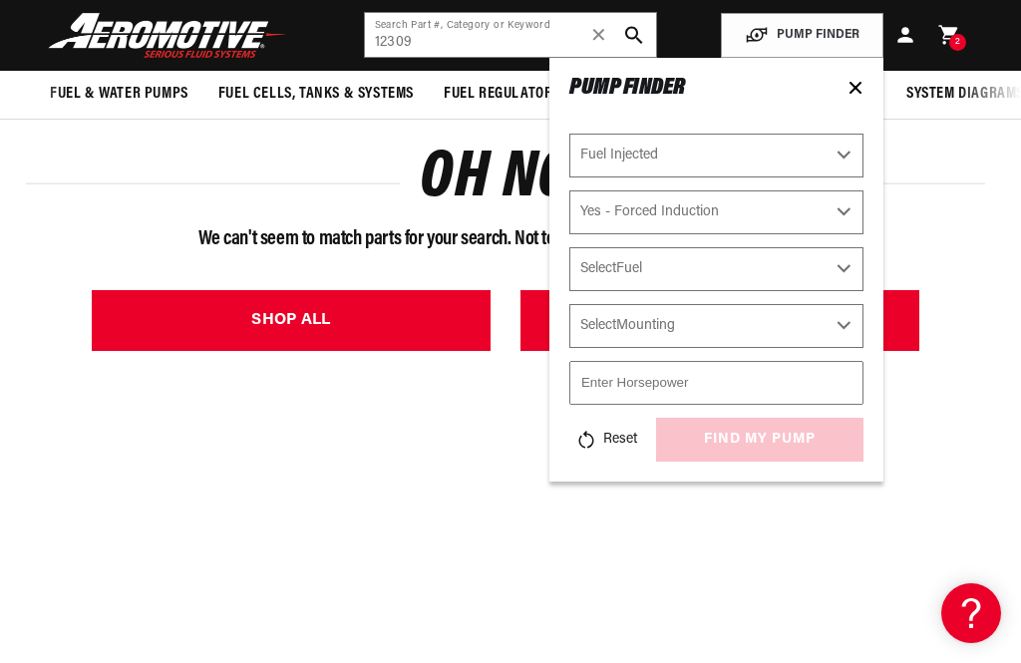
select select "E85"
click at [827, 342] on select "Select Mounting External In-Tank" at bounding box center [716, 326] width 294 height 44
select select "External"
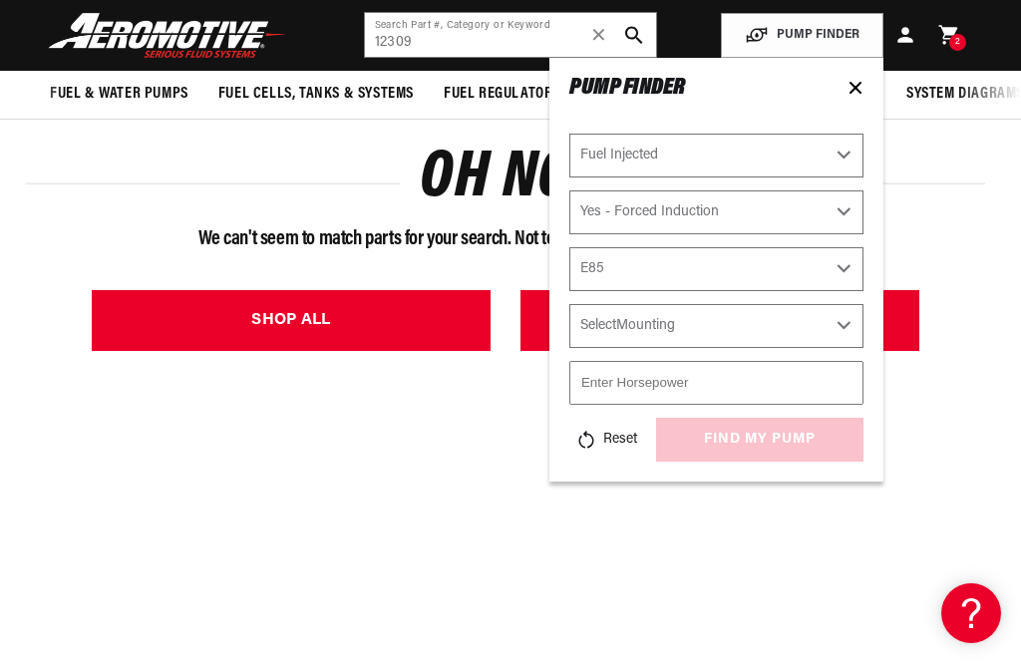
select select "External"
click at [797, 378] on input "number" at bounding box center [716, 383] width 294 height 44
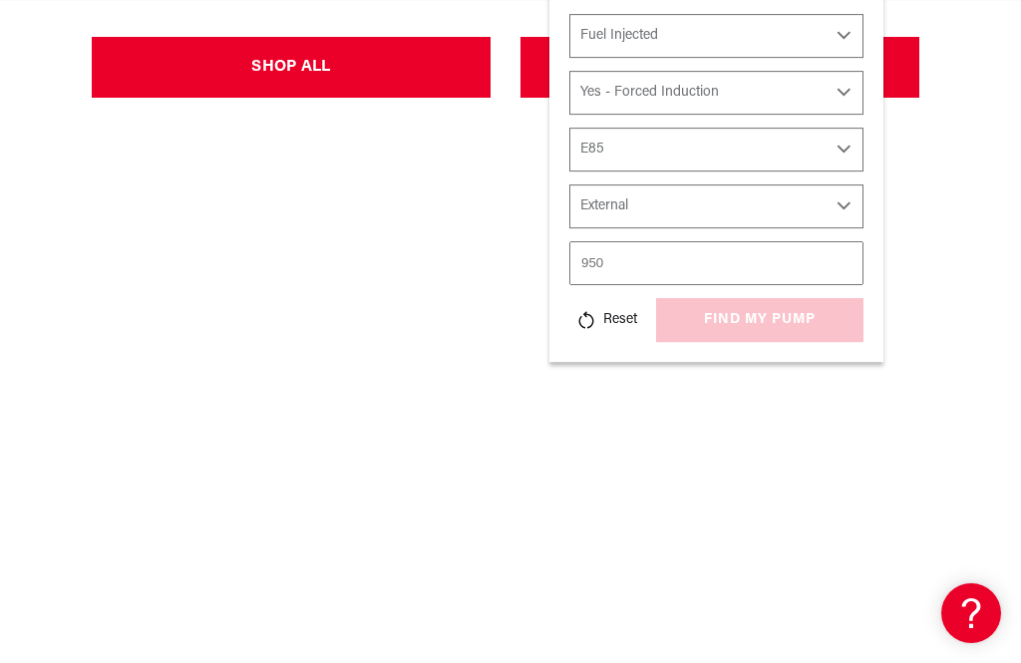
type input "950"
click at [796, 326] on div "Reset find my pump" at bounding box center [716, 320] width 294 height 44
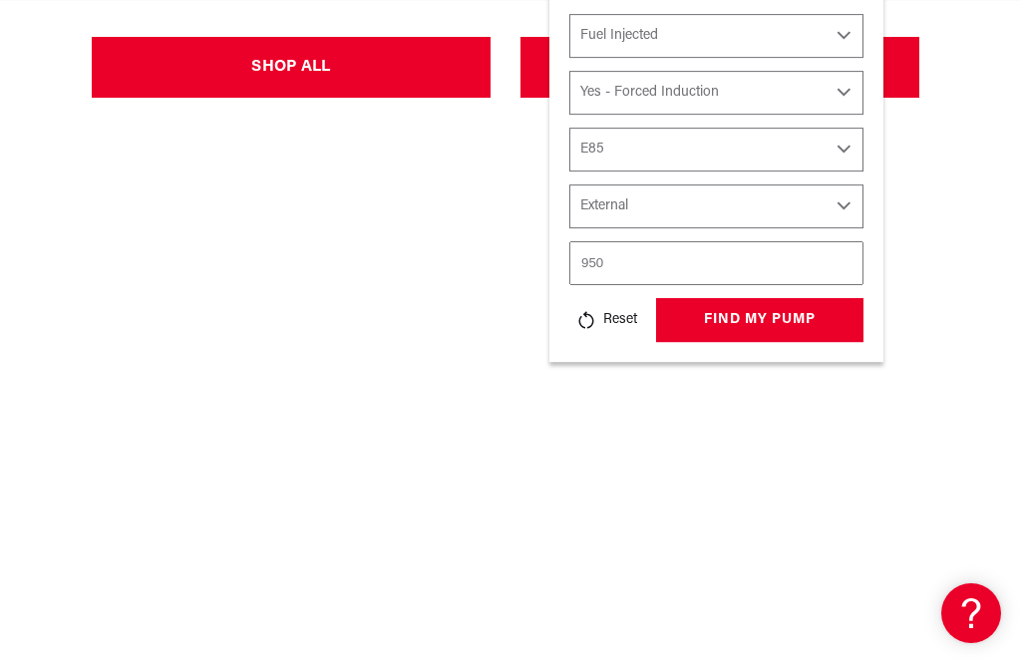
click at [788, 328] on button "find my pump" at bounding box center [759, 320] width 207 height 45
select select "CARB or EFI"
select select "Power Adder"
select select "Fuel"
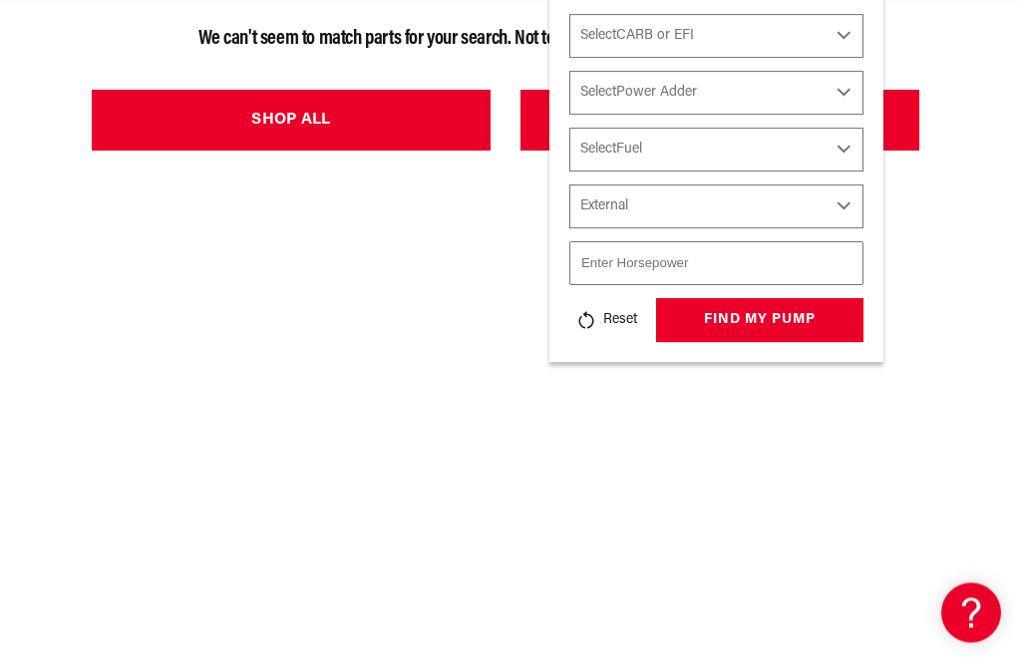
select select "Mounting"
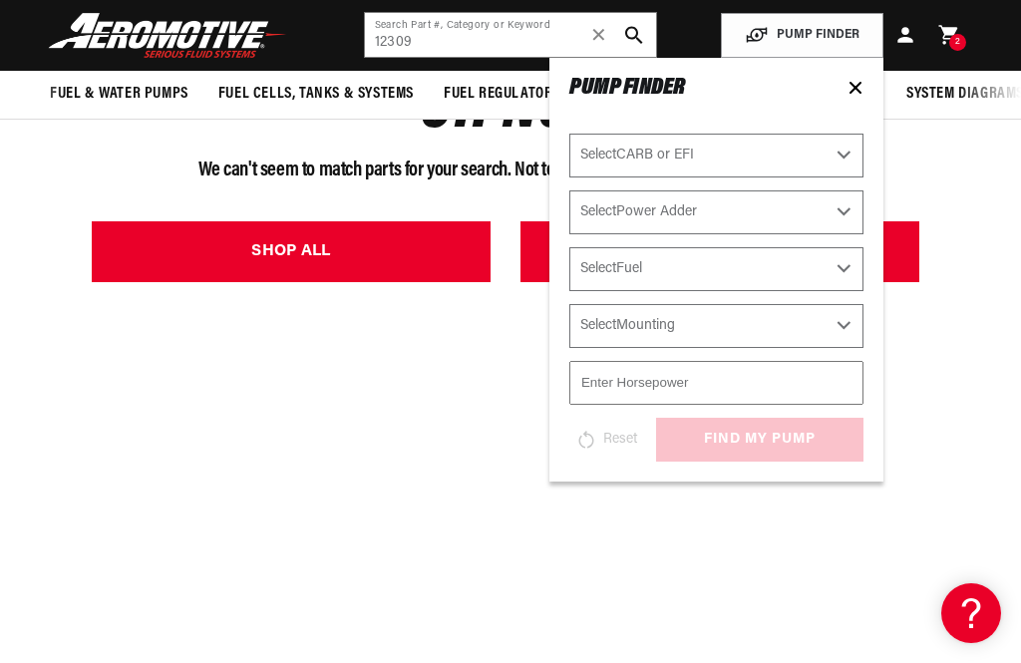
scroll to position [0, 789]
click at [861, 78] on div at bounding box center [856, 90] width 16 height 24
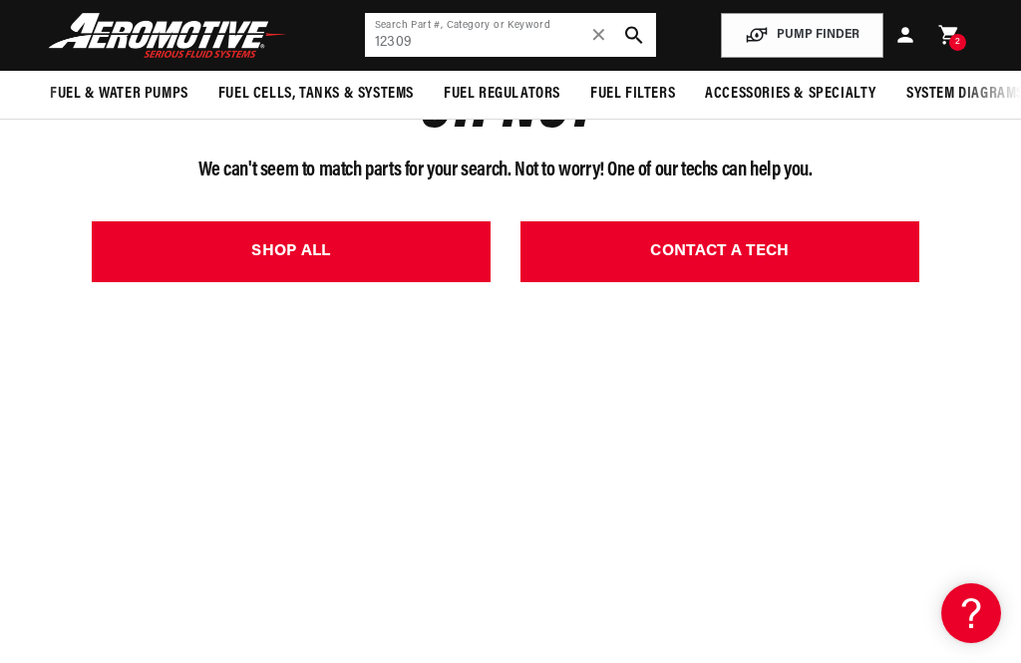
click at [552, 30] on input "12309" at bounding box center [511, 35] width 292 height 44
click at [519, 51] on input "F12309" at bounding box center [511, 35] width 292 height 44
type input "F"
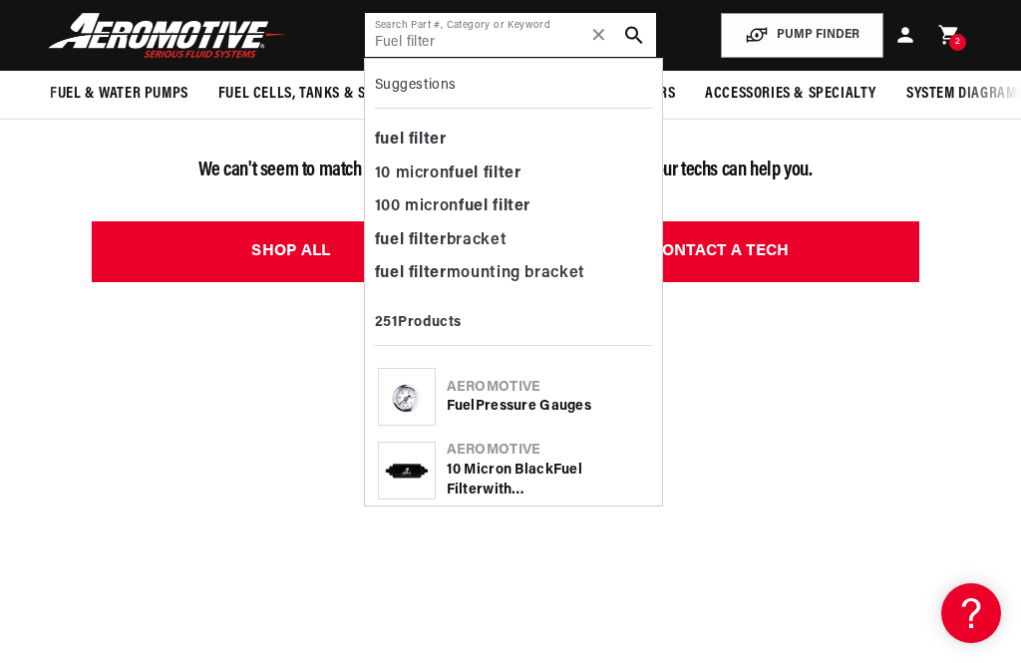
type input "Fuel filter"
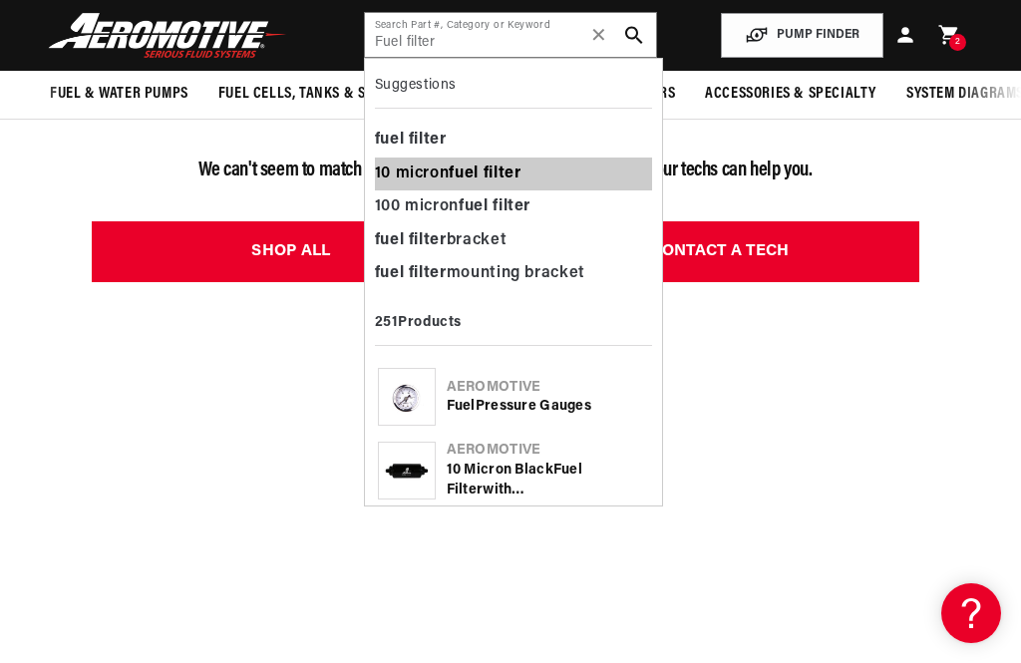
click at [505, 172] on b "filter" at bounding box center [503, 174] width 38 height 16
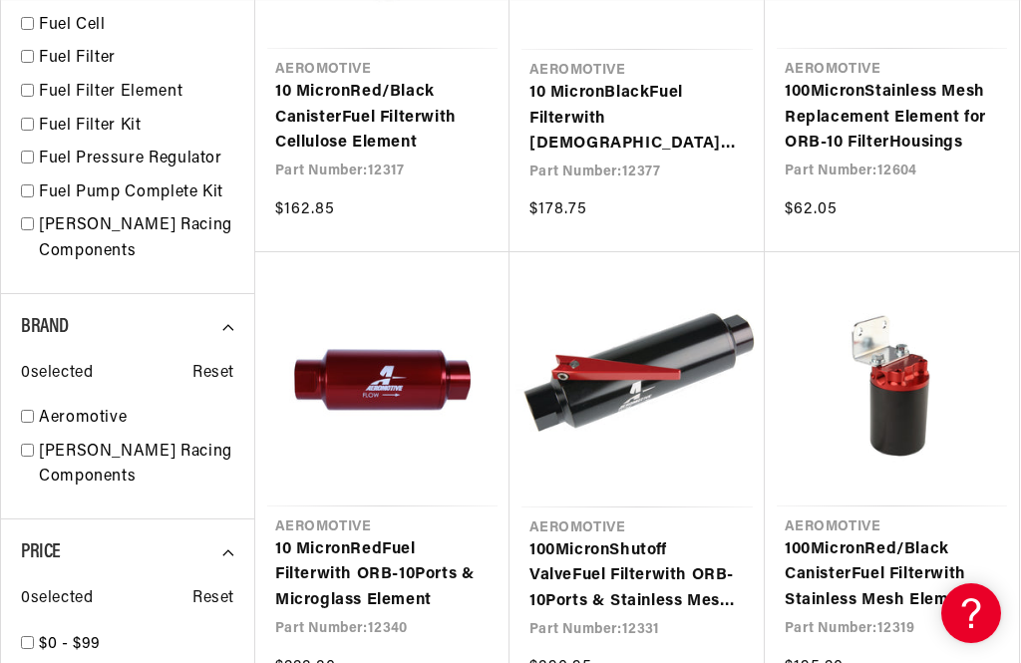
scroll to position [0, 789]
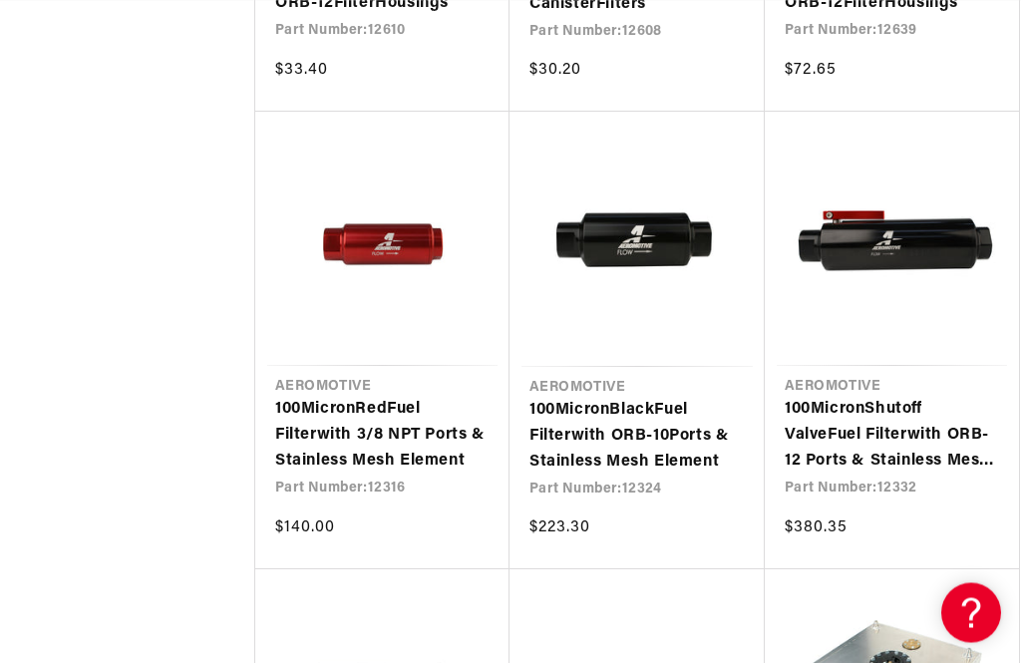
scroll to position [4490, 0]
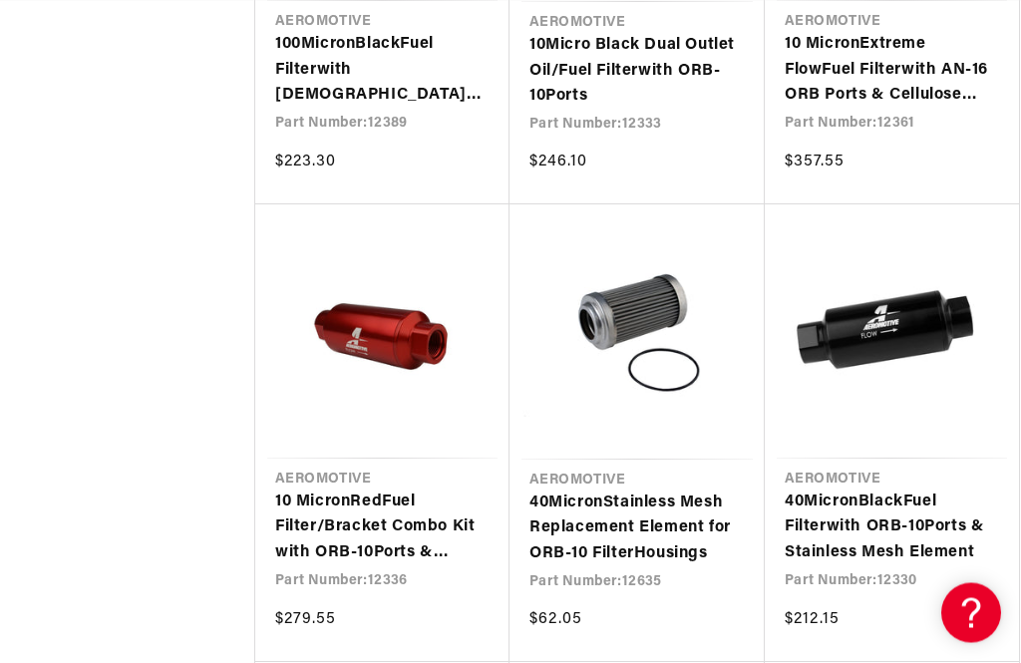
scroll to position [0, 619]
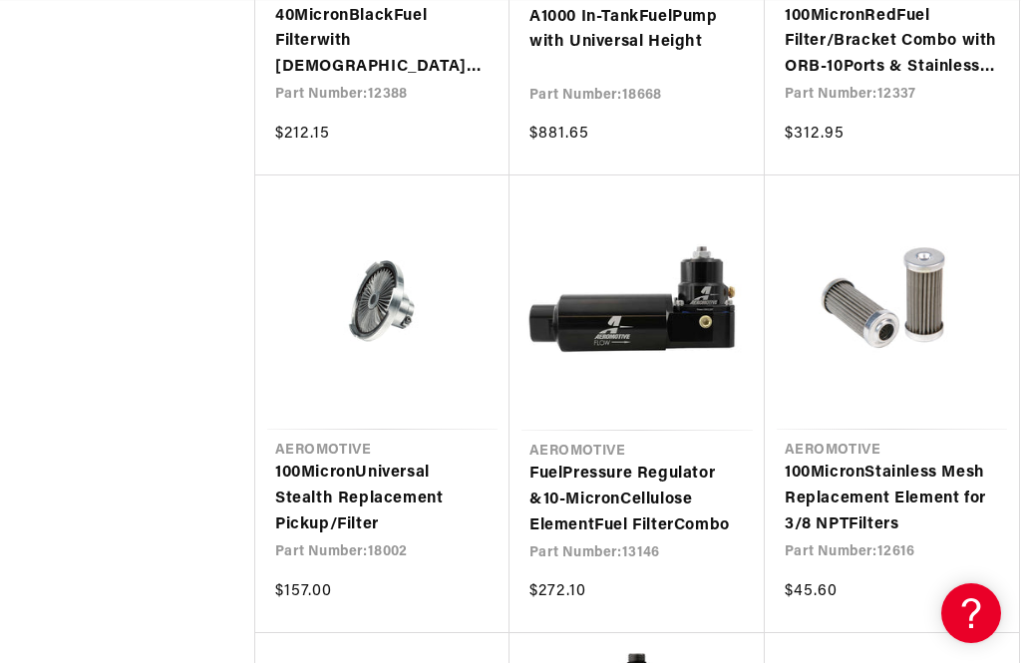
click at [658, 462] on link "Fuel Pressure Regulator & 10 - Micron Cellulose Element Fuel Filter Combo" at bounding box center [636, 500] width 215 height 77
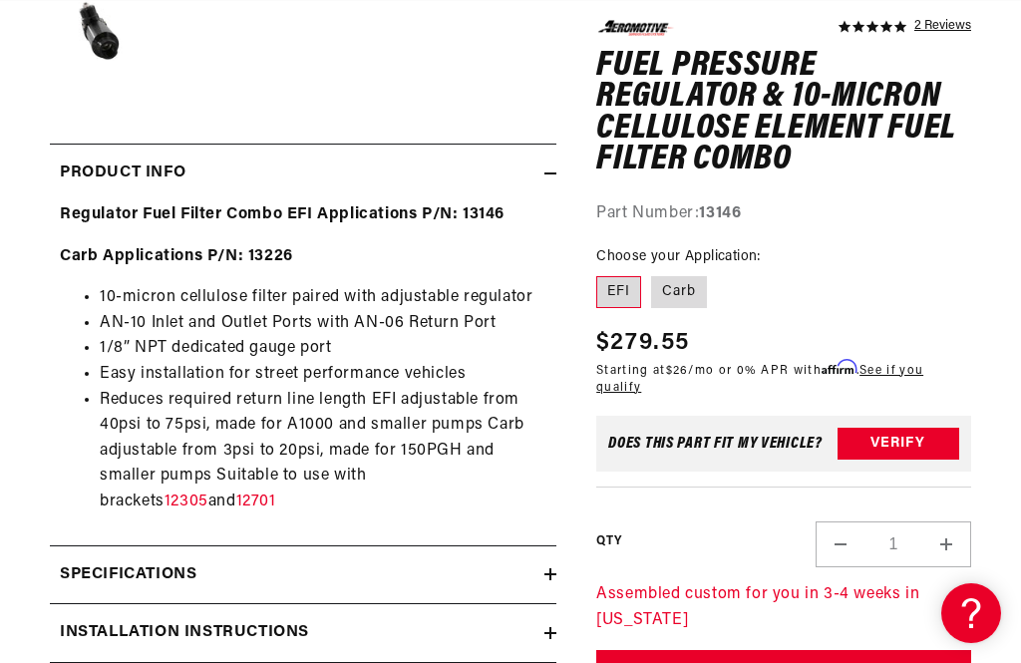
scroll to position [0, 789]
click at [983, 662] on section "5.0 star rating 2 Reviews Fuel Pressure Regulator & 10-Micron Cellulose Element…" at bounding box center [510, 251] width 1021 height 1236
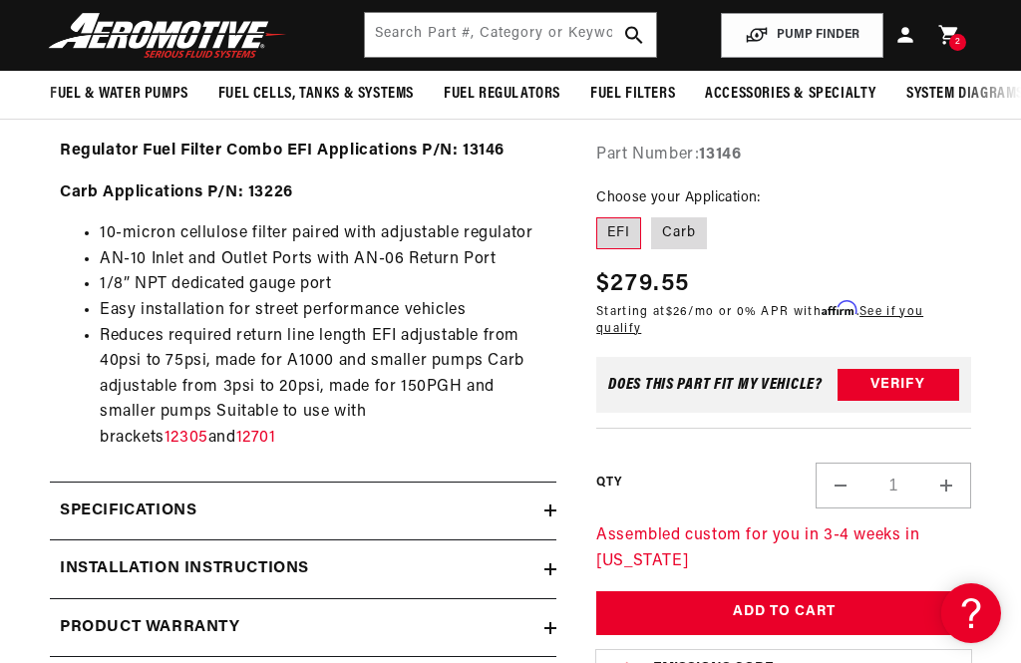
scroll to position [0, 0]
